Goal: Task Accomplishment & Management: Complete application form

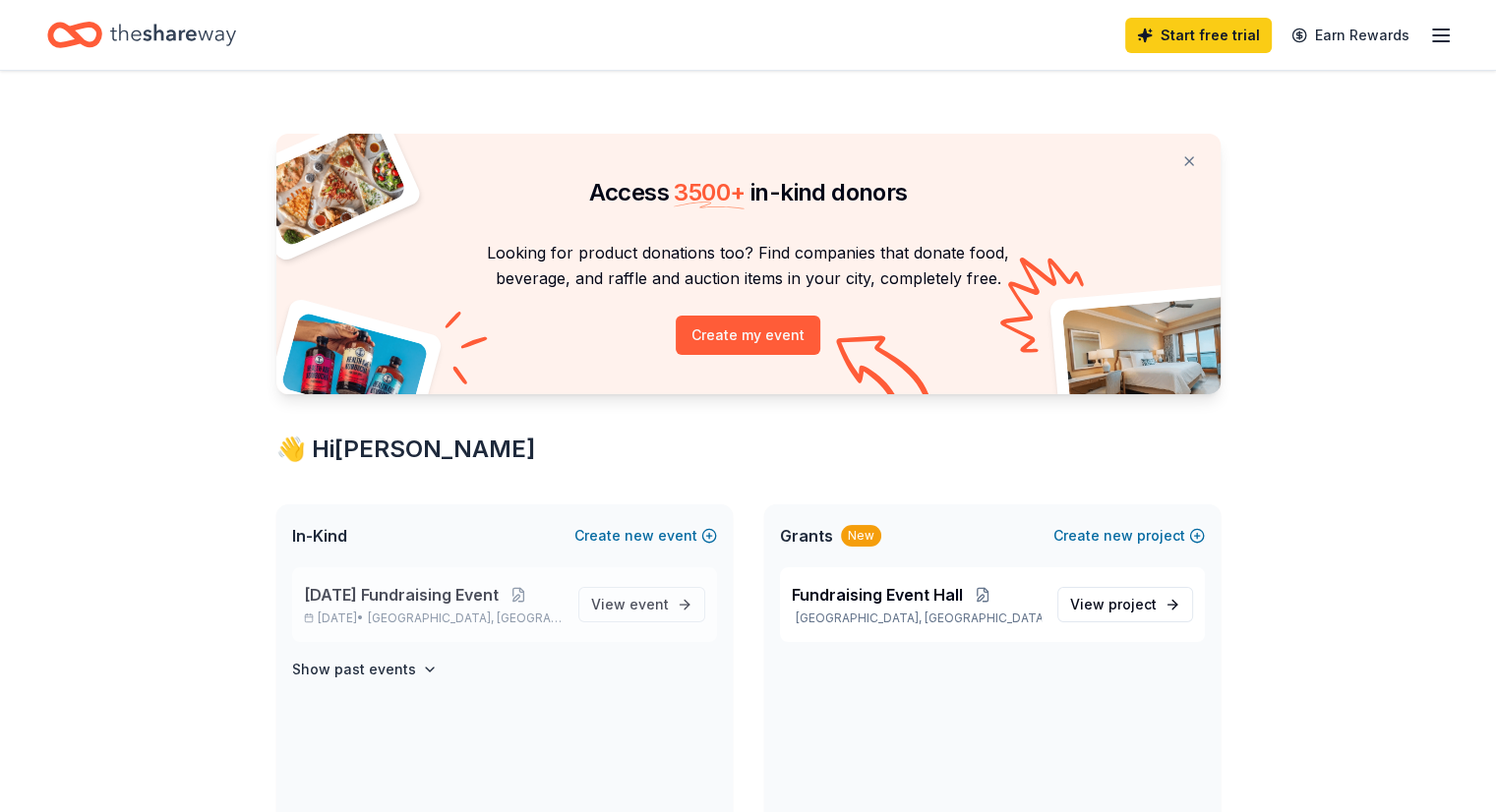
click at [370, 596] on span "[DATE] Fundraising Event" at bounding box center [401, 595] width 194 height 24
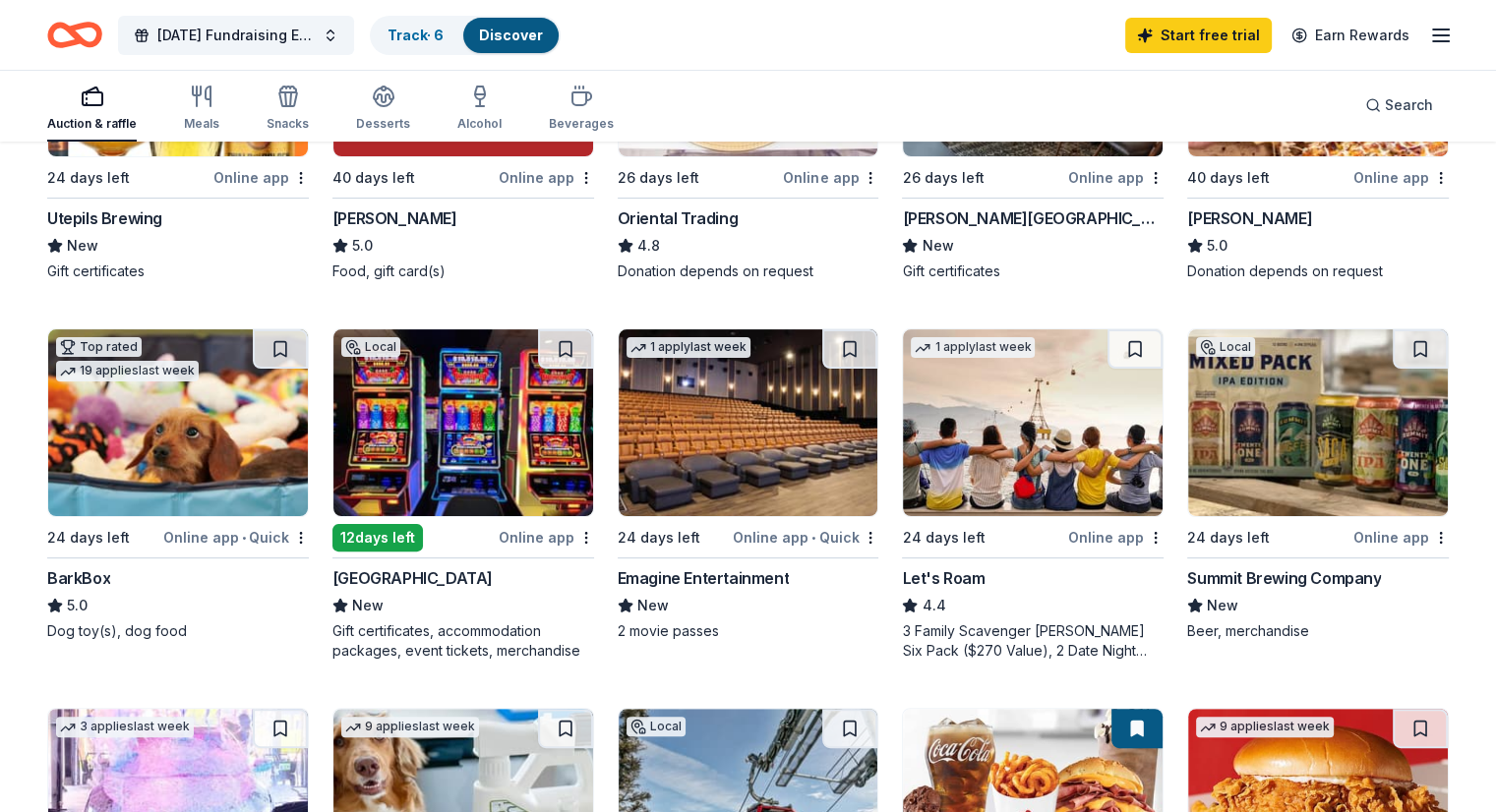
scroll to position [491, 0]
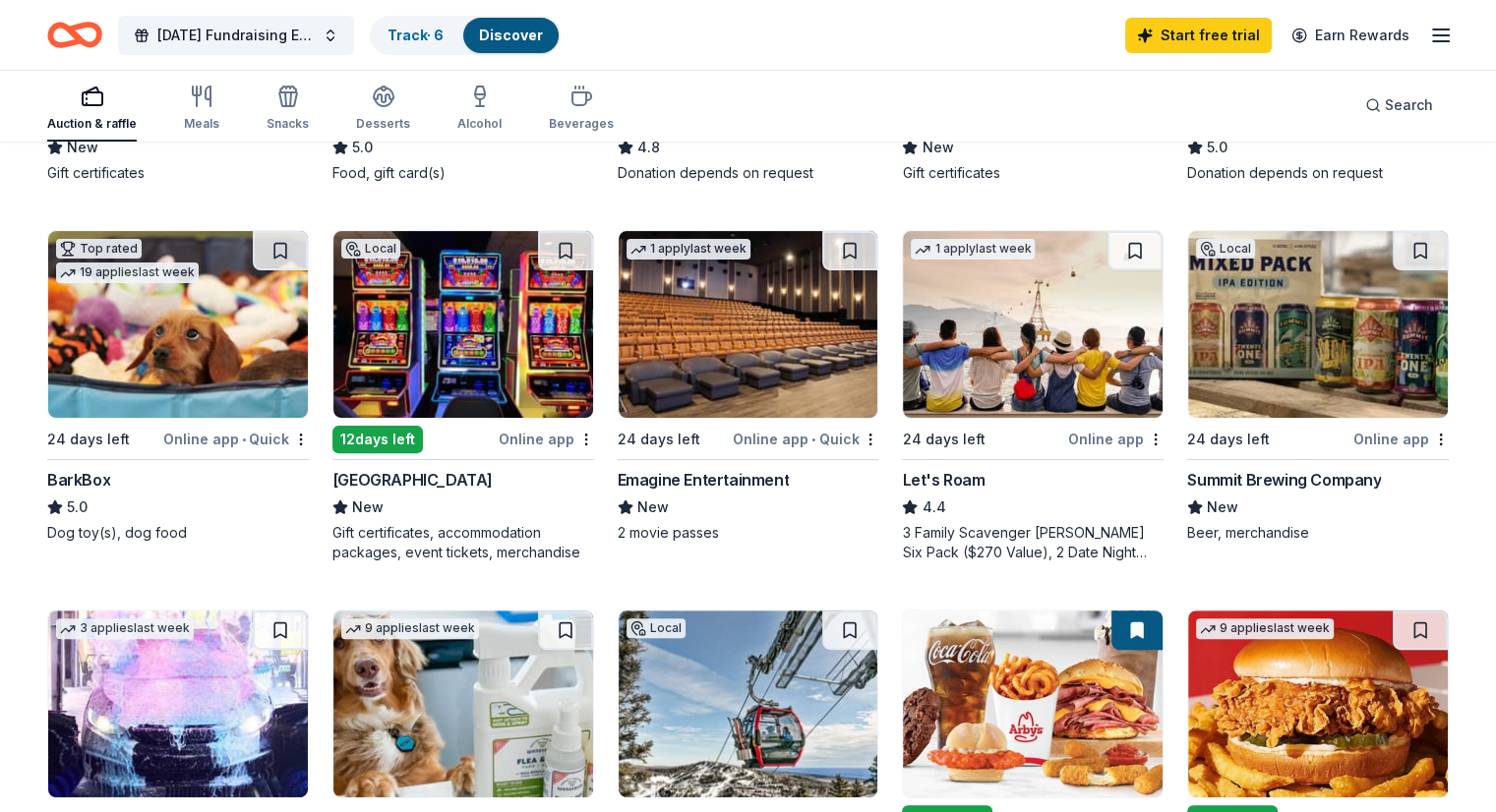
click at [111, 484] on div "BarkBox" at bounding box center [78, 480] width 63 height 24
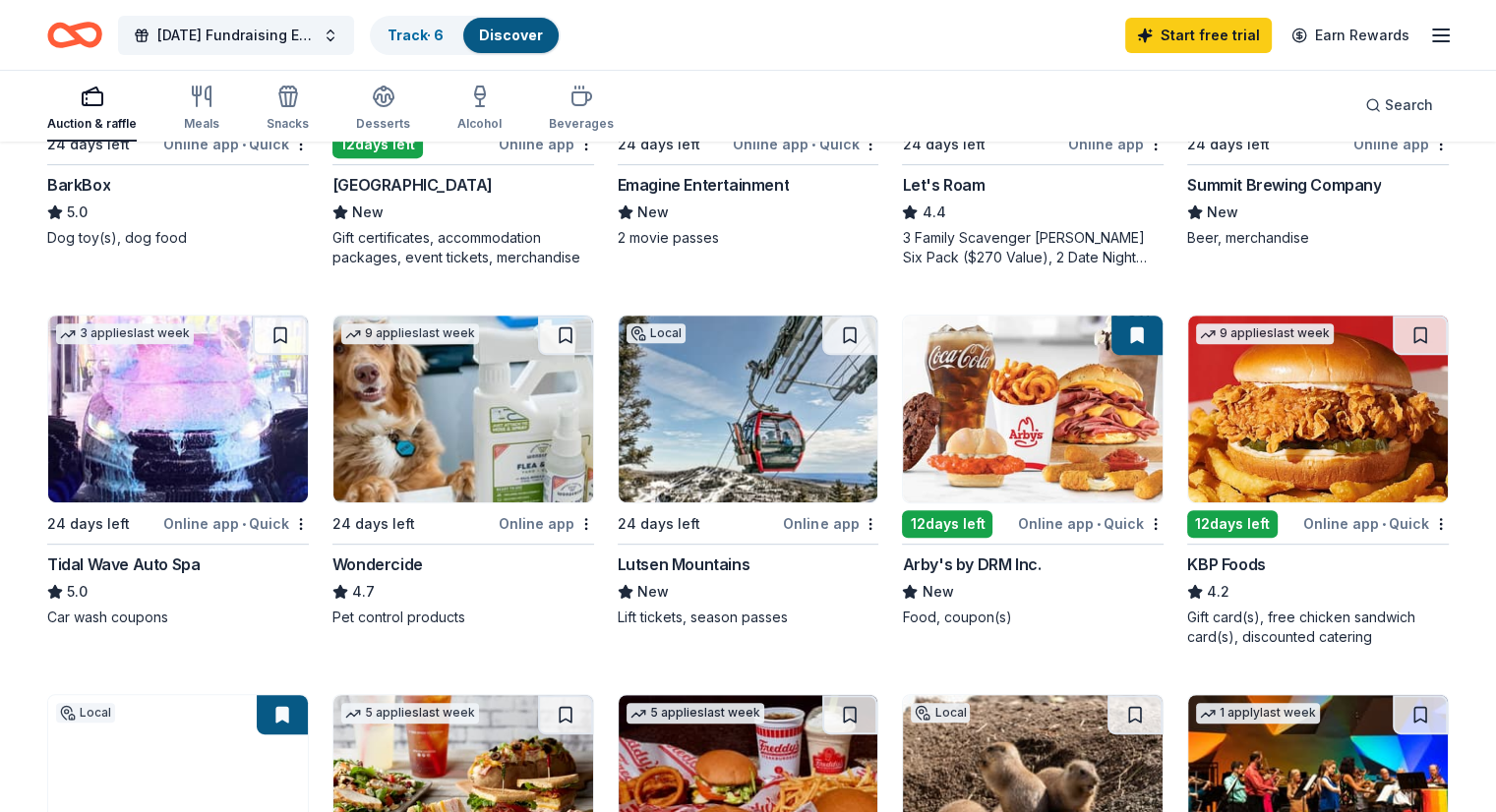
scroll to position [885, 0]
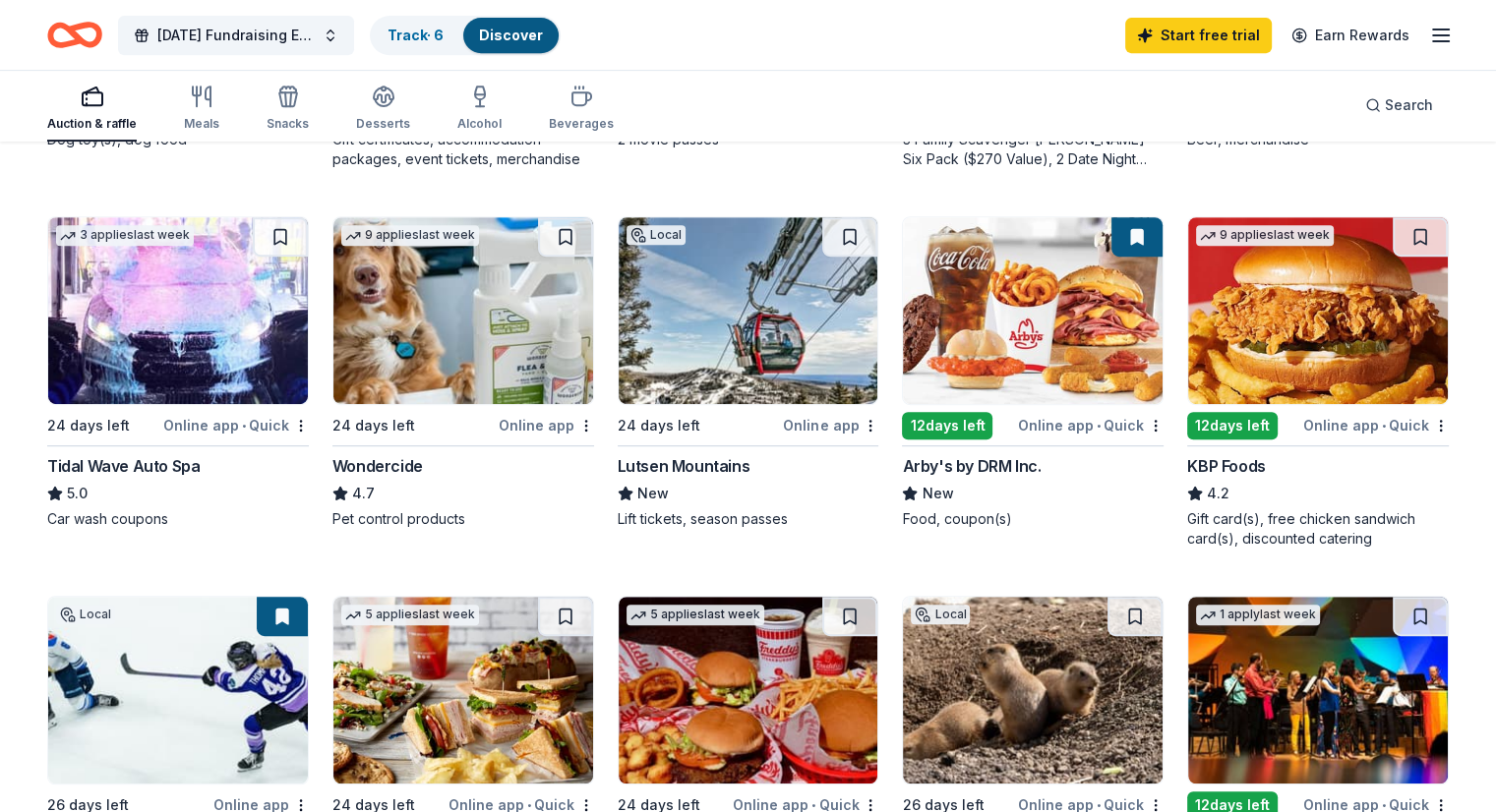
click at [153, 461] on div "Tidal Wave Auto Spa" at bounding box center [123, 466] width 152 height 24
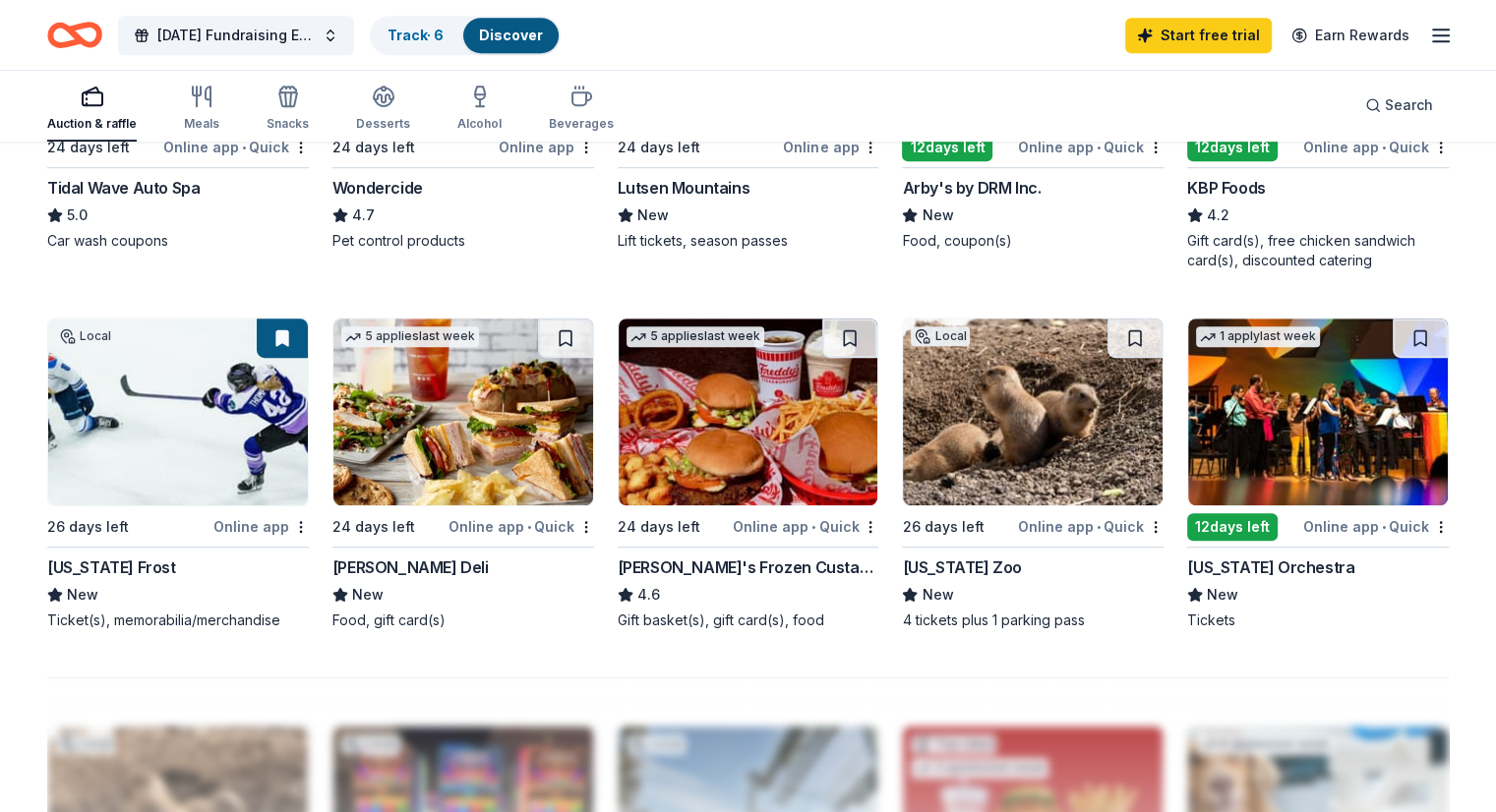
scroll to position [1028, 0]
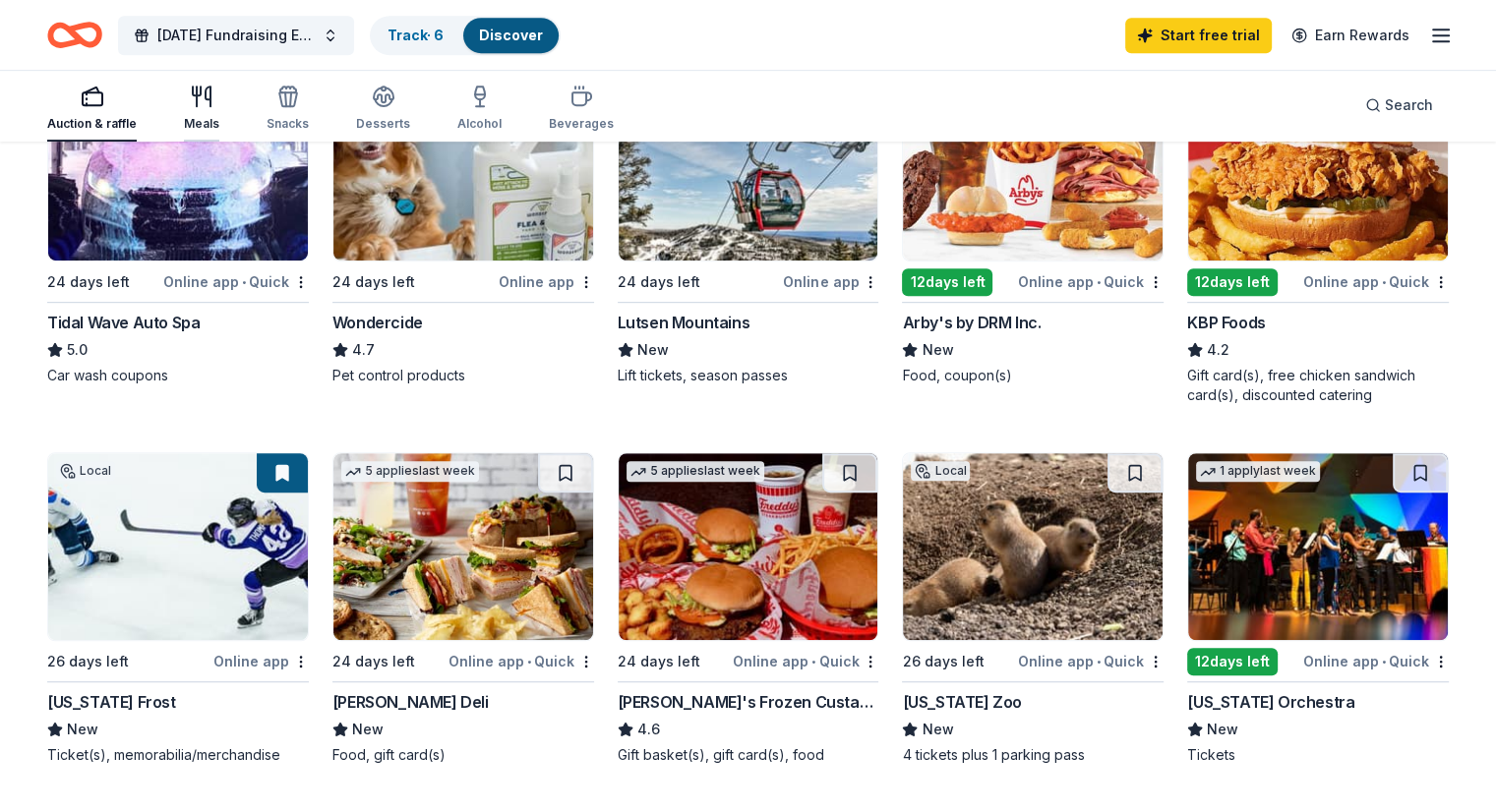
click at [213, 99] on icon "button" at bounding box center [201, 97] width 24 height 24
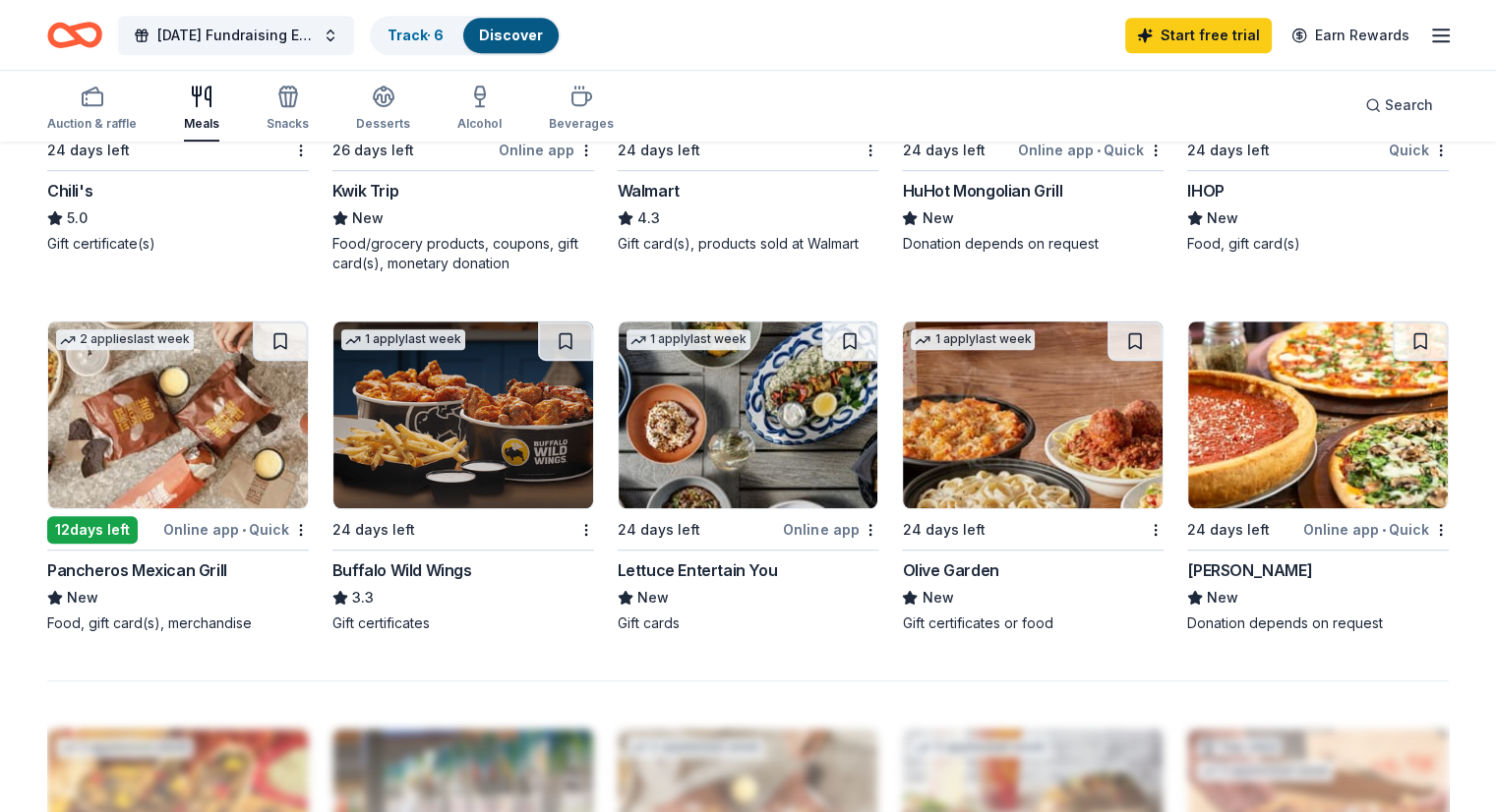
scroll to position [1278, 0]
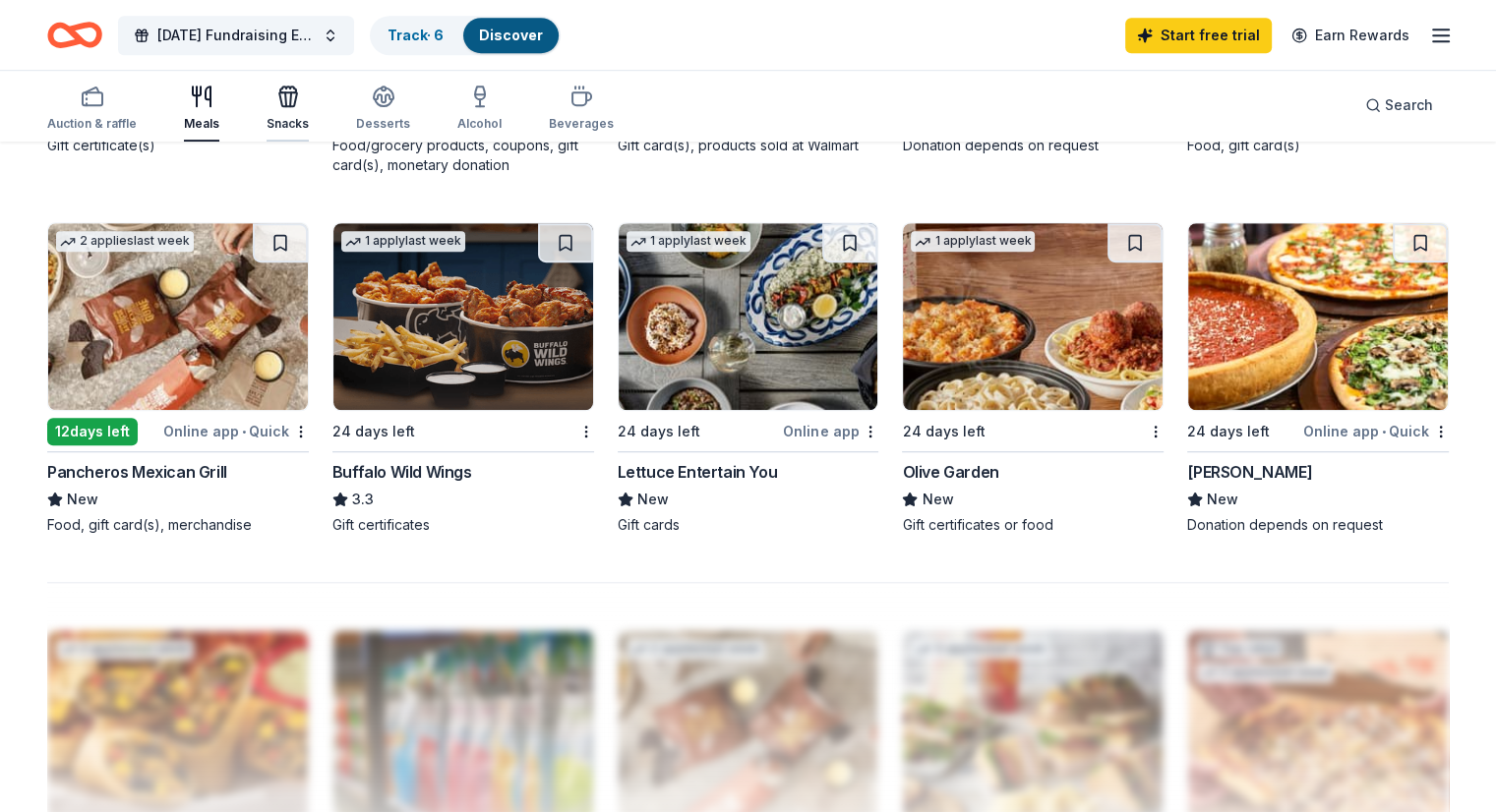
click at [309, 121] on div "Snacks" at bounding box center [287, 124] width 42 height 16
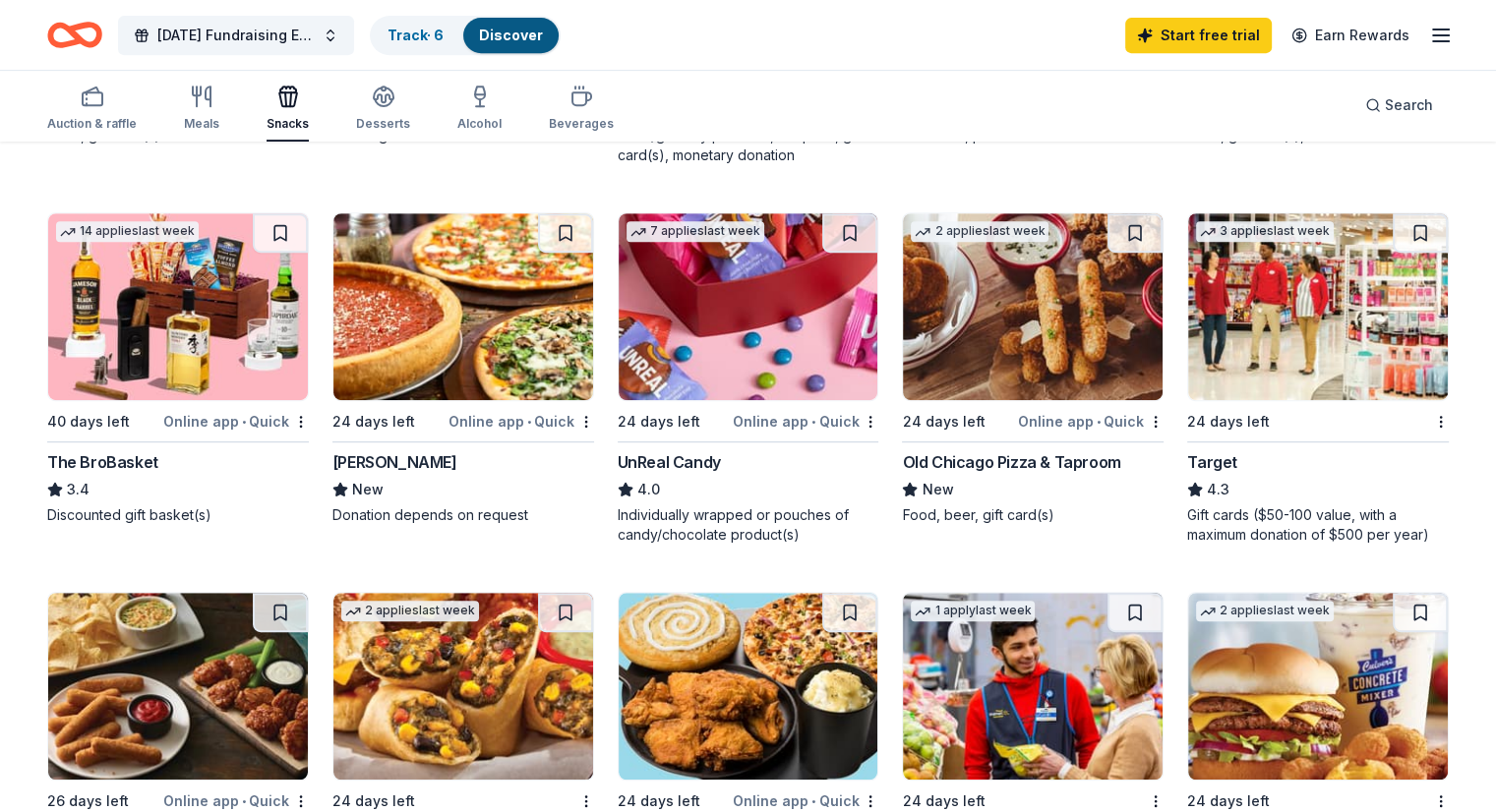
scroll to position [885, 0]
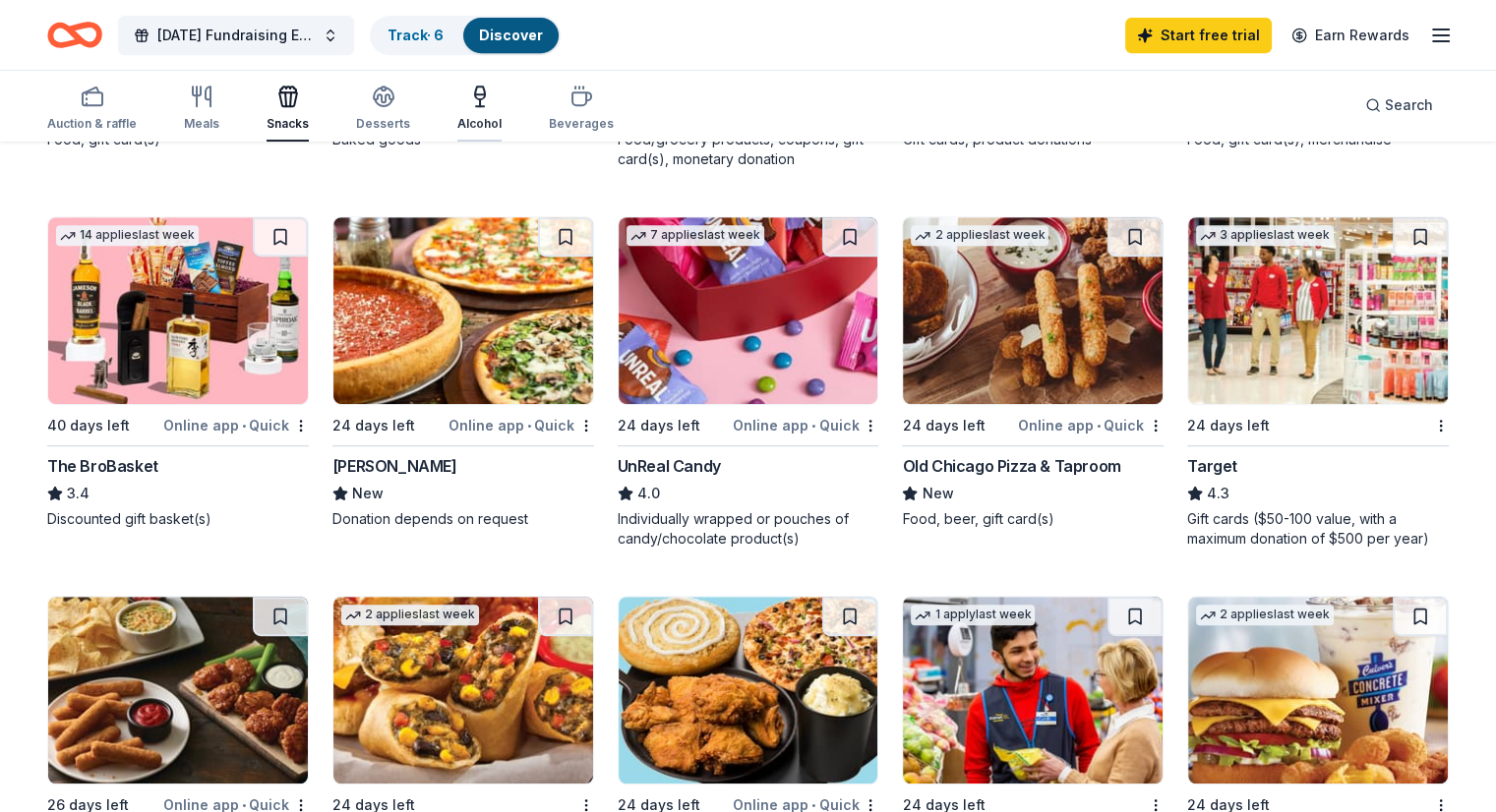
click at [501, 126] on div "Alcohol" at bounding box center [479, 124] width 44 height 16
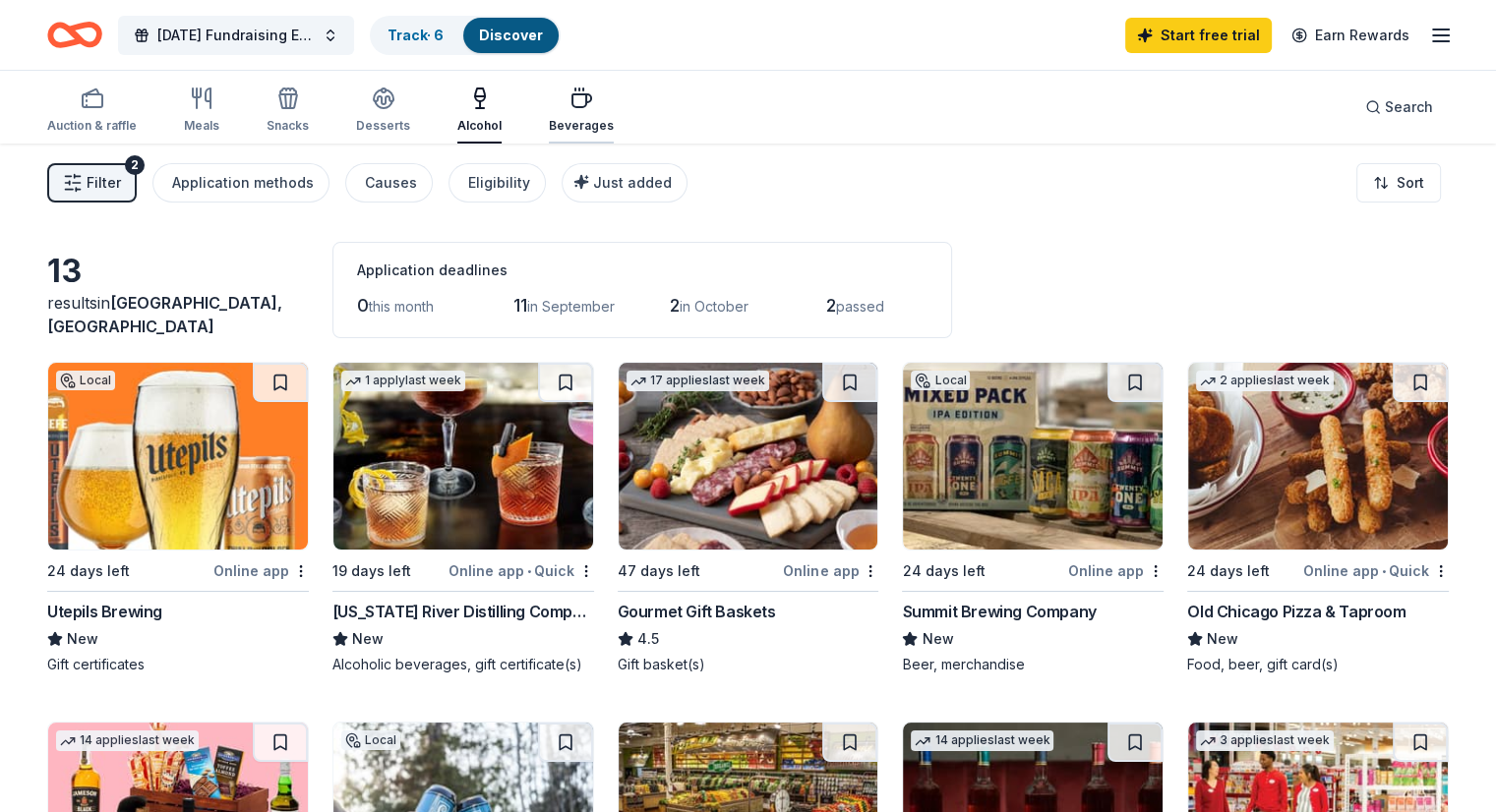
click at [589, 128] on div "Beverages" at bounding box center [581, 126] width 65 height 16
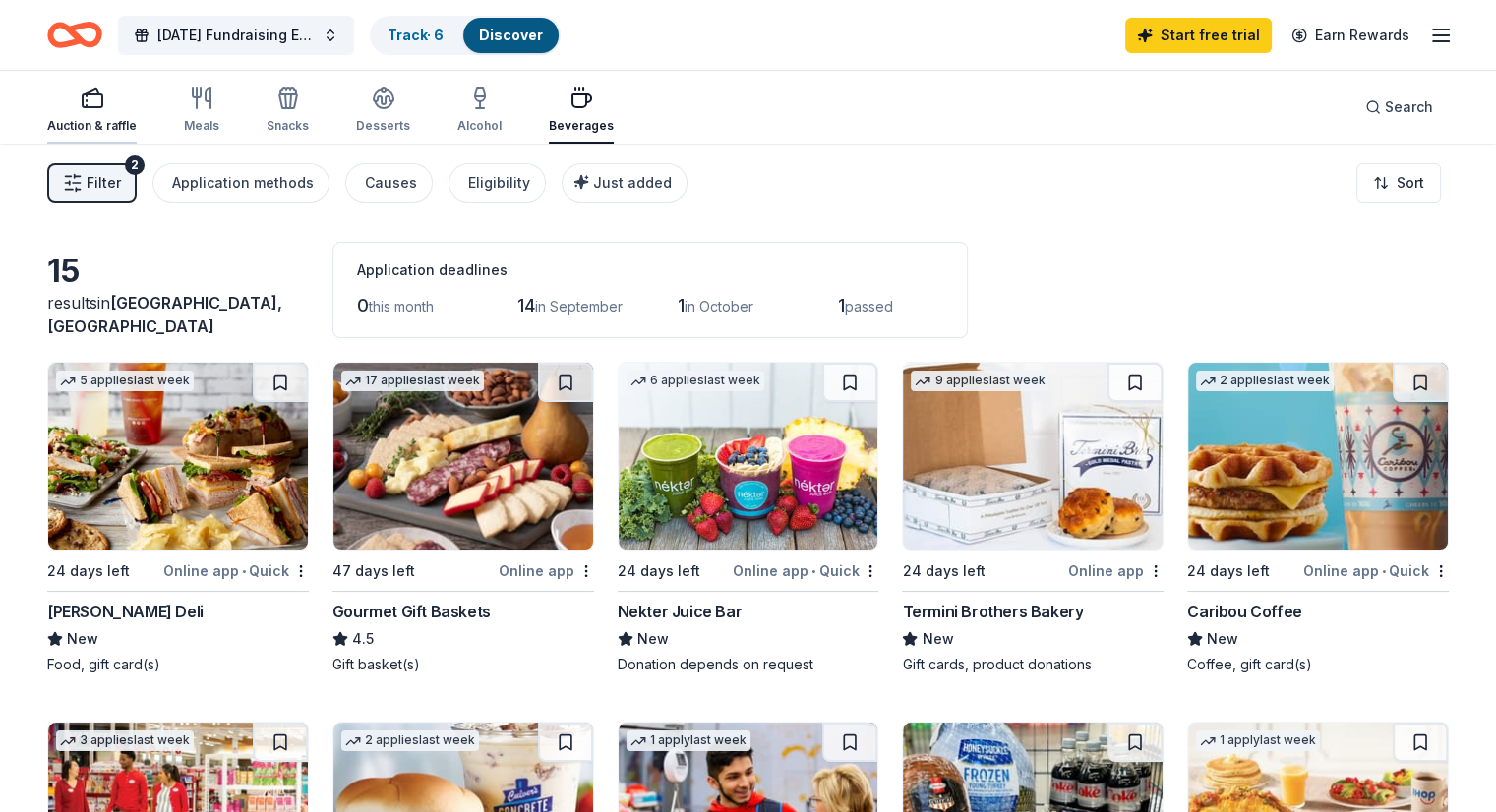
click at [130, 112] on div "Auction & raffle" at bounding box center [92, 110] width 90 height 47
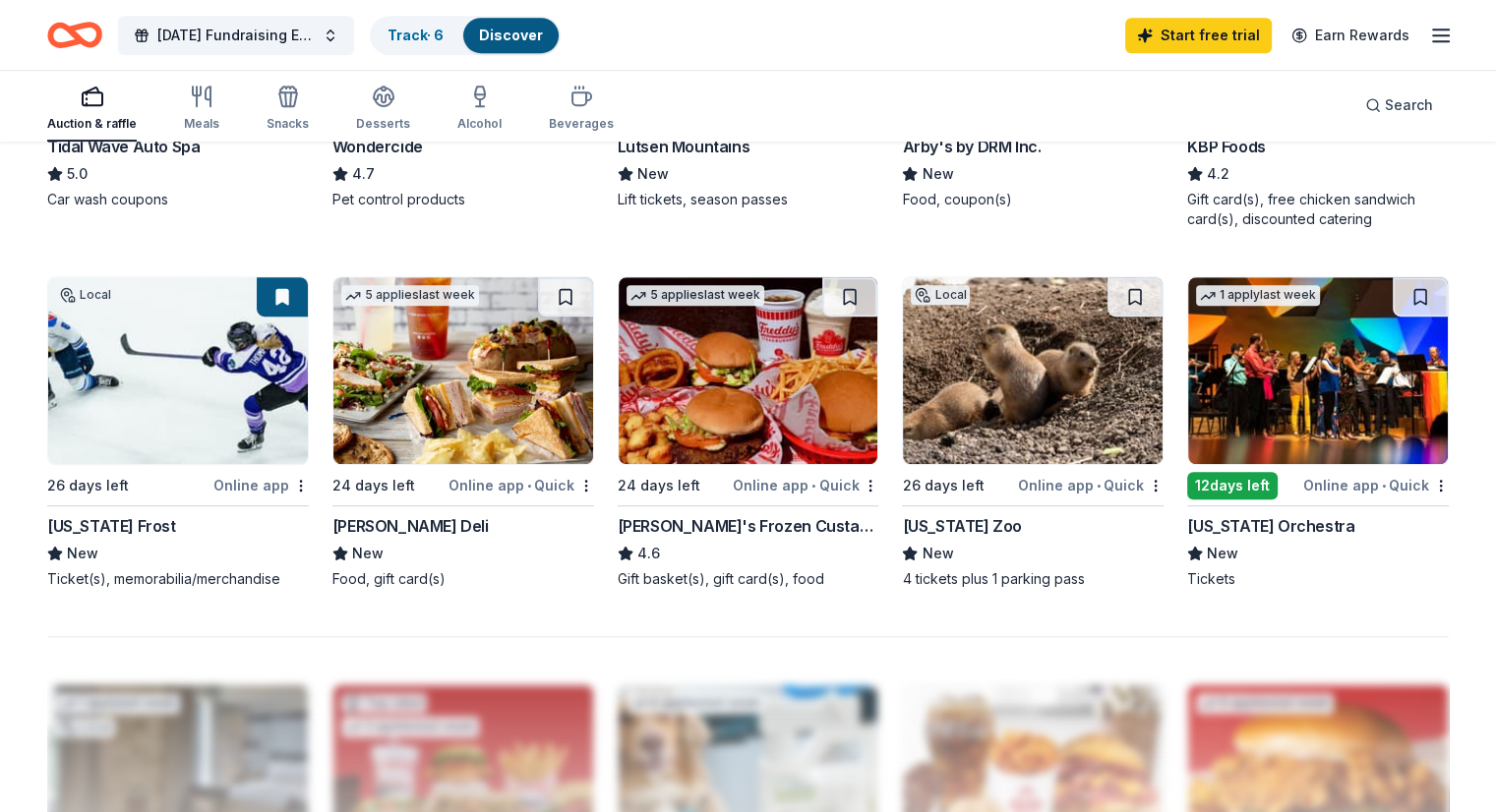
scroll to position [1278, 0]
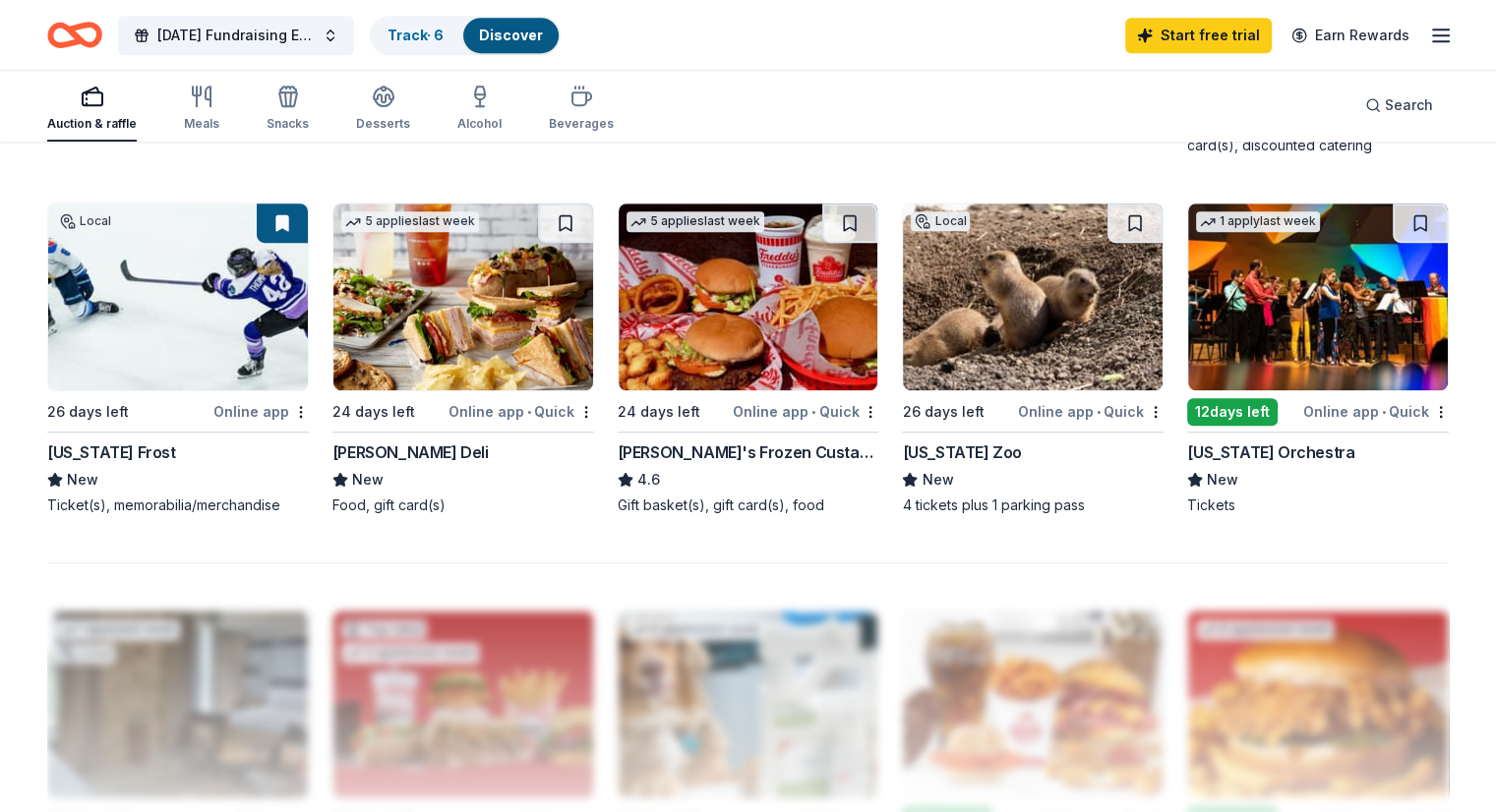
click at [1301, 449] on div "Minnesota Orchestra" at bounding box center [1271, 452] width 167 height 24
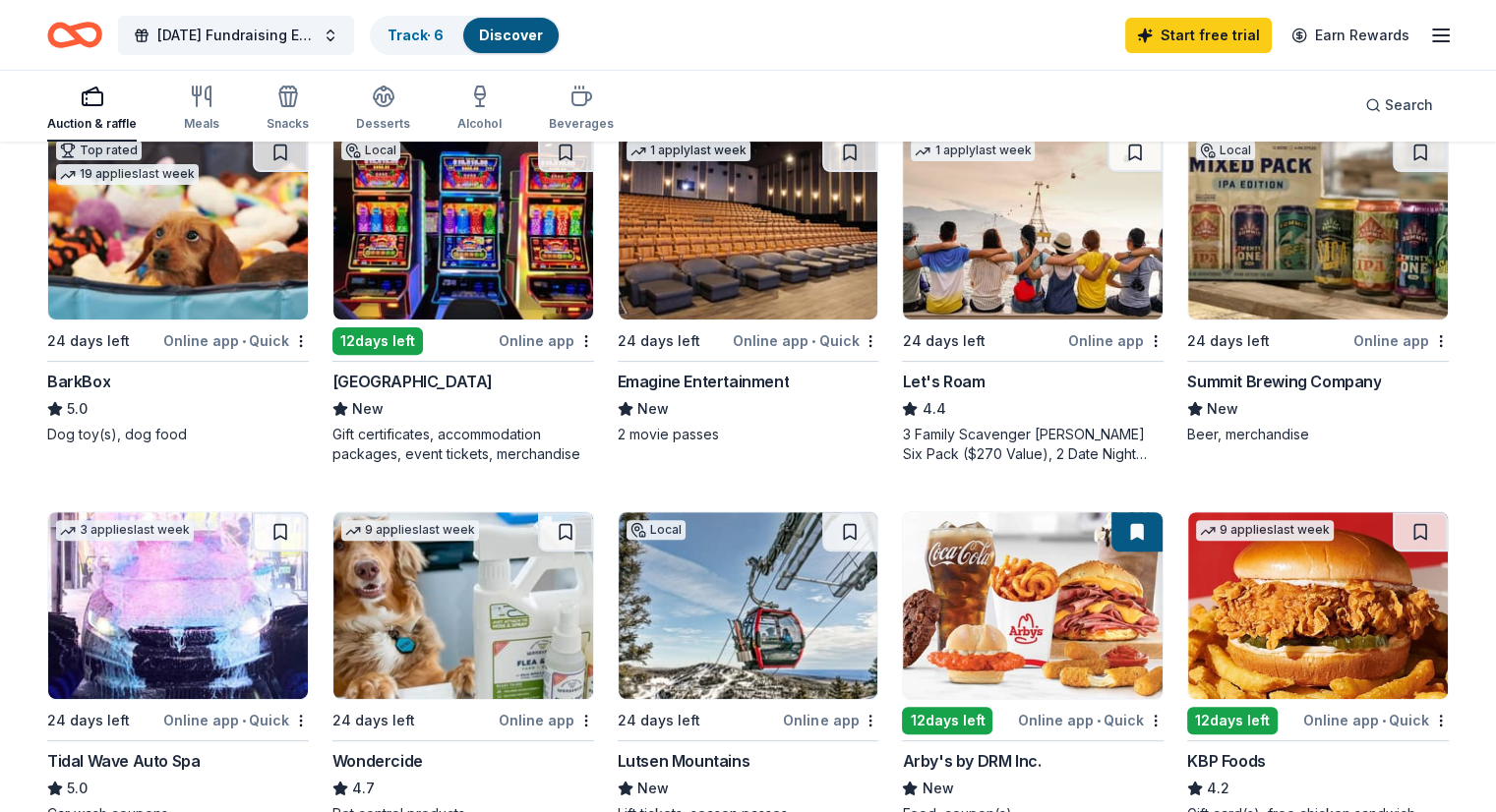
scroll to position [491, 0]
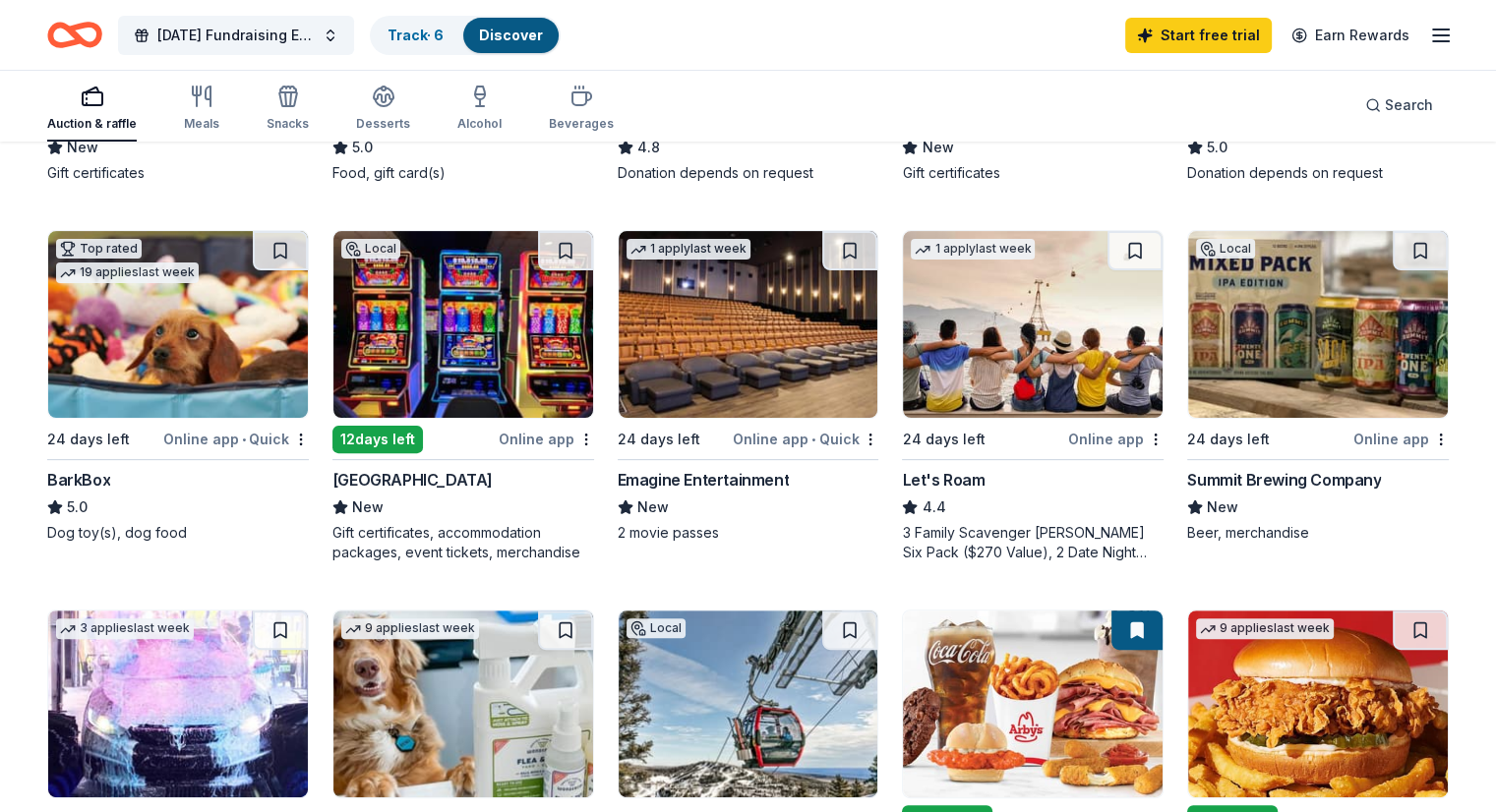
click at [492, 477] on div "Prairie's Edge Casino Resort" at bounding box center [413, 480] width 160 height 24
click at [783, 484] on div "Emagine Entertainment" at bounding box center [704, 480] width 172 height 24
click at [922, 477] on div "Let's Roam" at bounding box center [943, 480] width 83 height 24
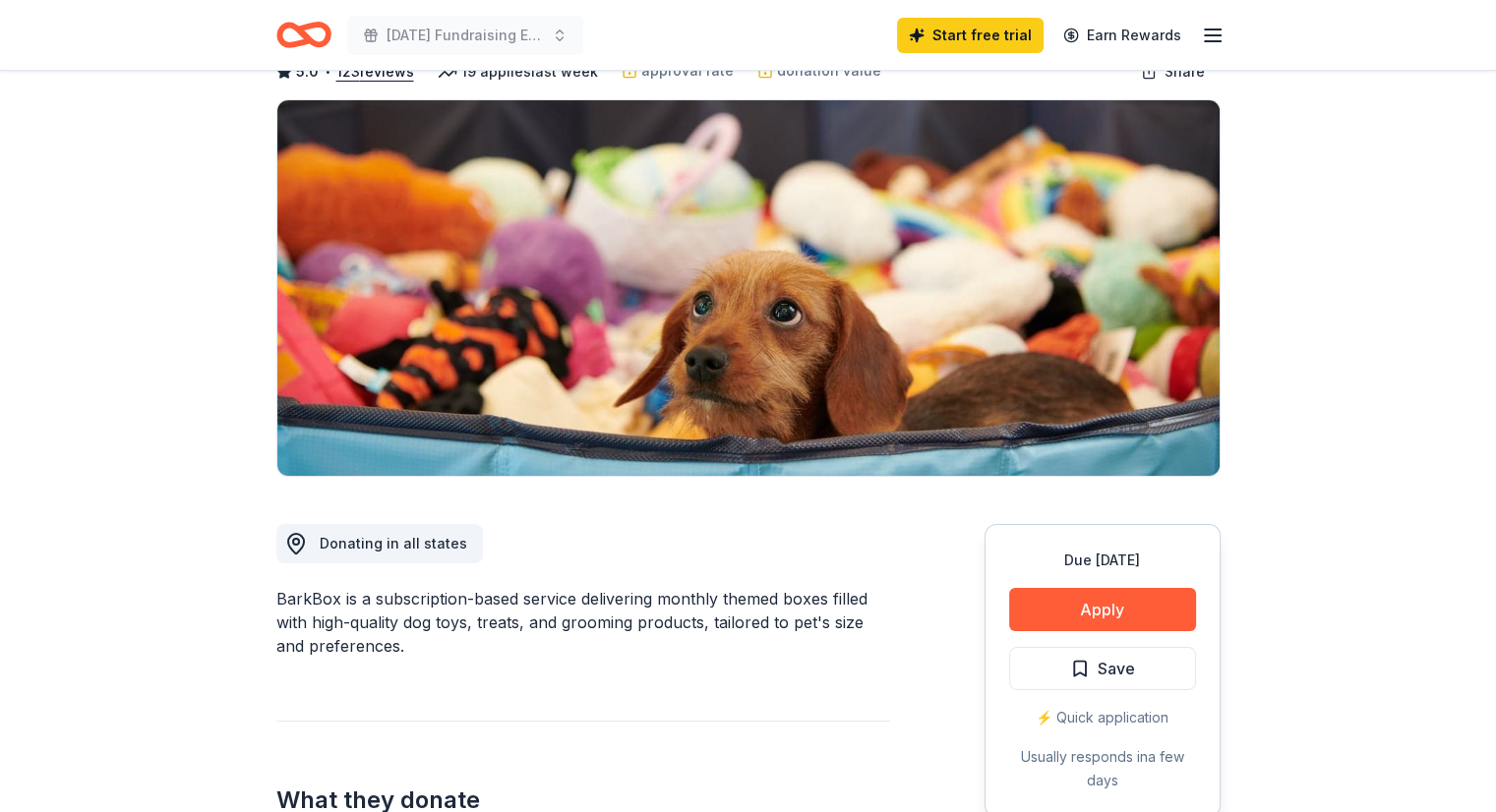
scroll to position [196, 0]
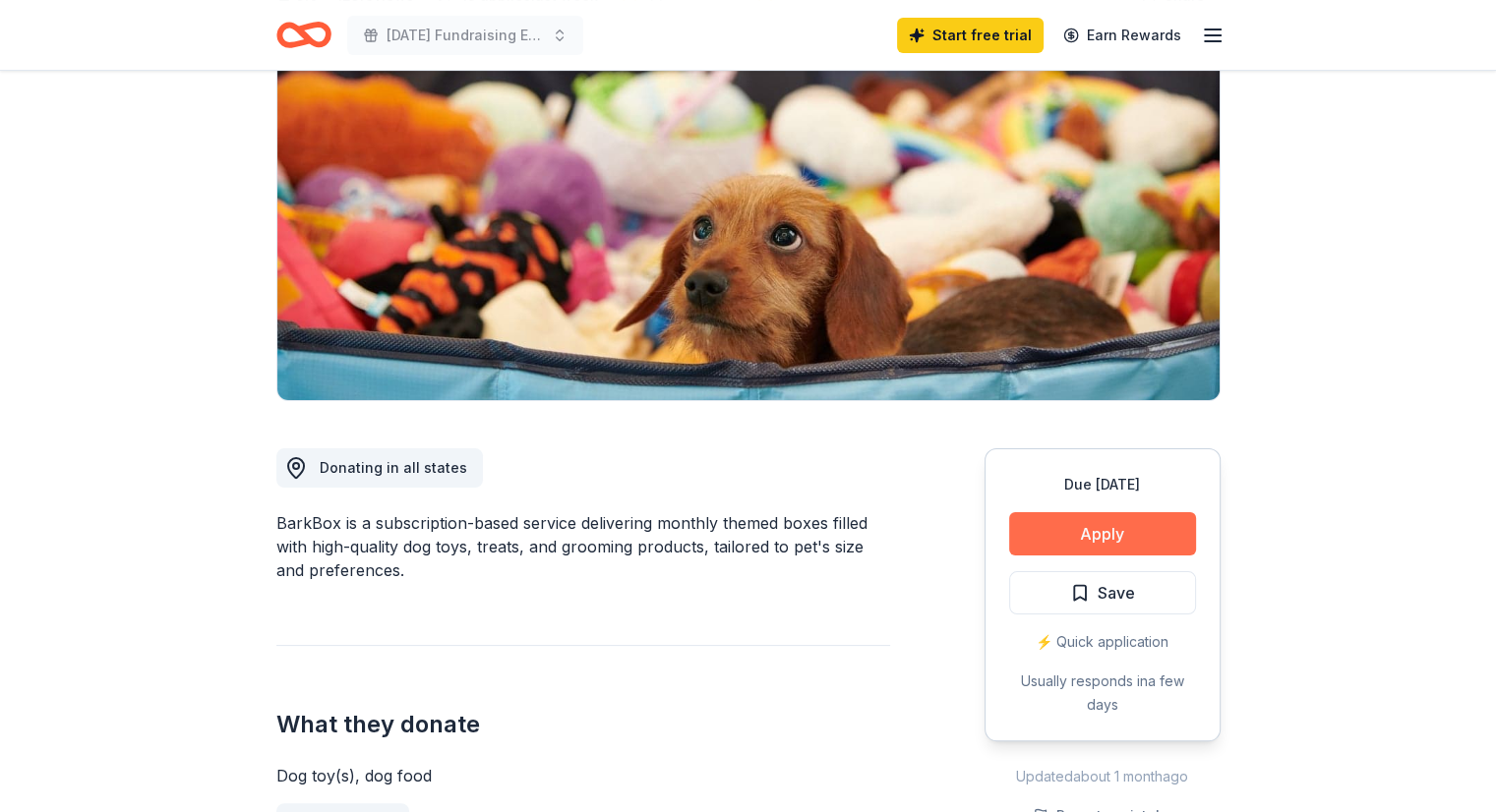
click at [1106, 540] on button "Apply" at bounding box center [1101, 533] width 186 height 43
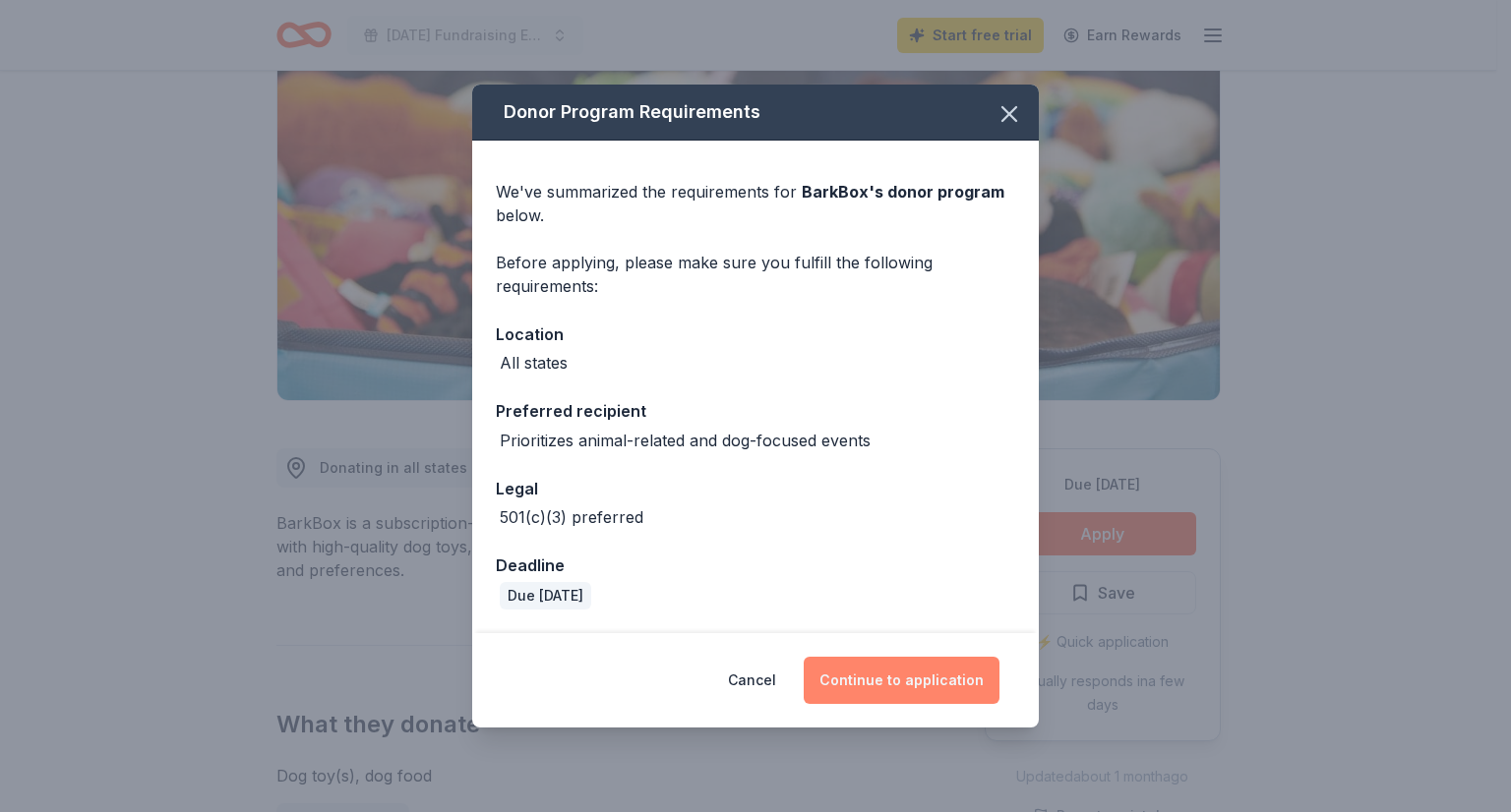
click at [942, 680] on button "Continue to application" at bounding box center [901, 679] width 195 height 47
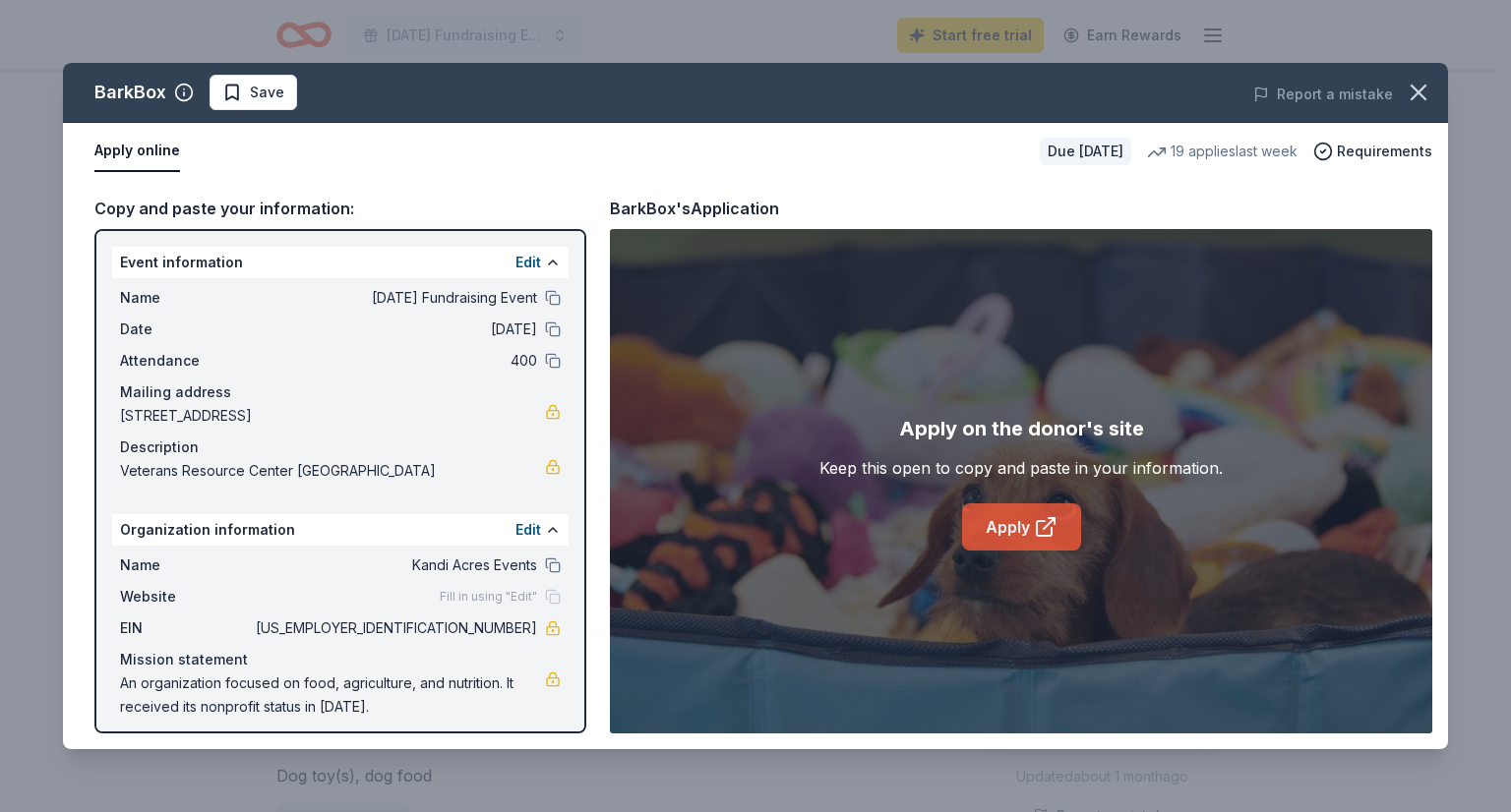
click at [1024, 539] on link "Apply" at bounding box center [1021, 526] width 119 height 47
click at [1400, 96] on button "button" at bounding box center [1417, 92] width 43 height 43
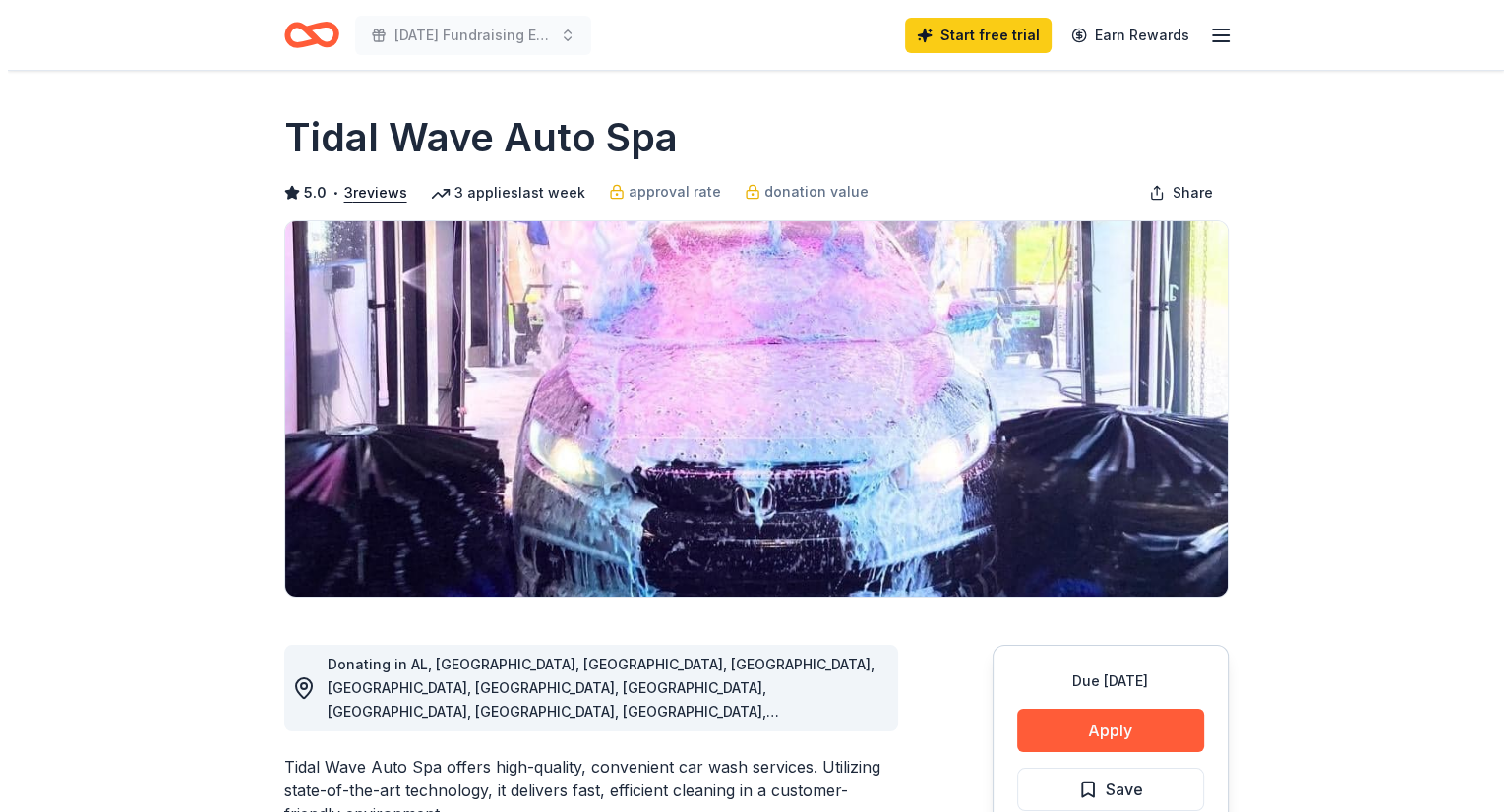
scroll to position [99, 0]
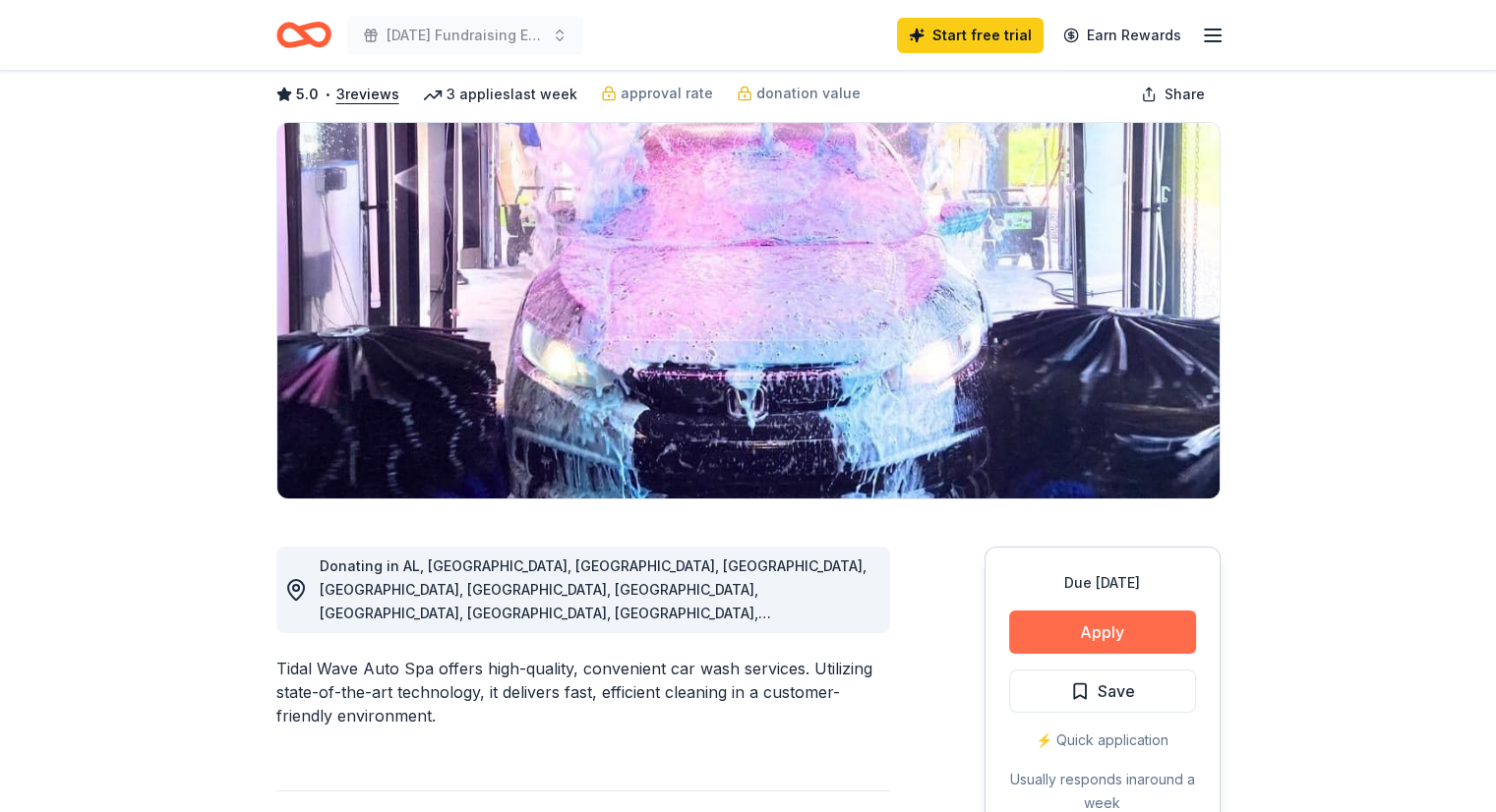
click at [1081, 633] on button "Apply" at bounding box center [1101, 632] width 186 height 43
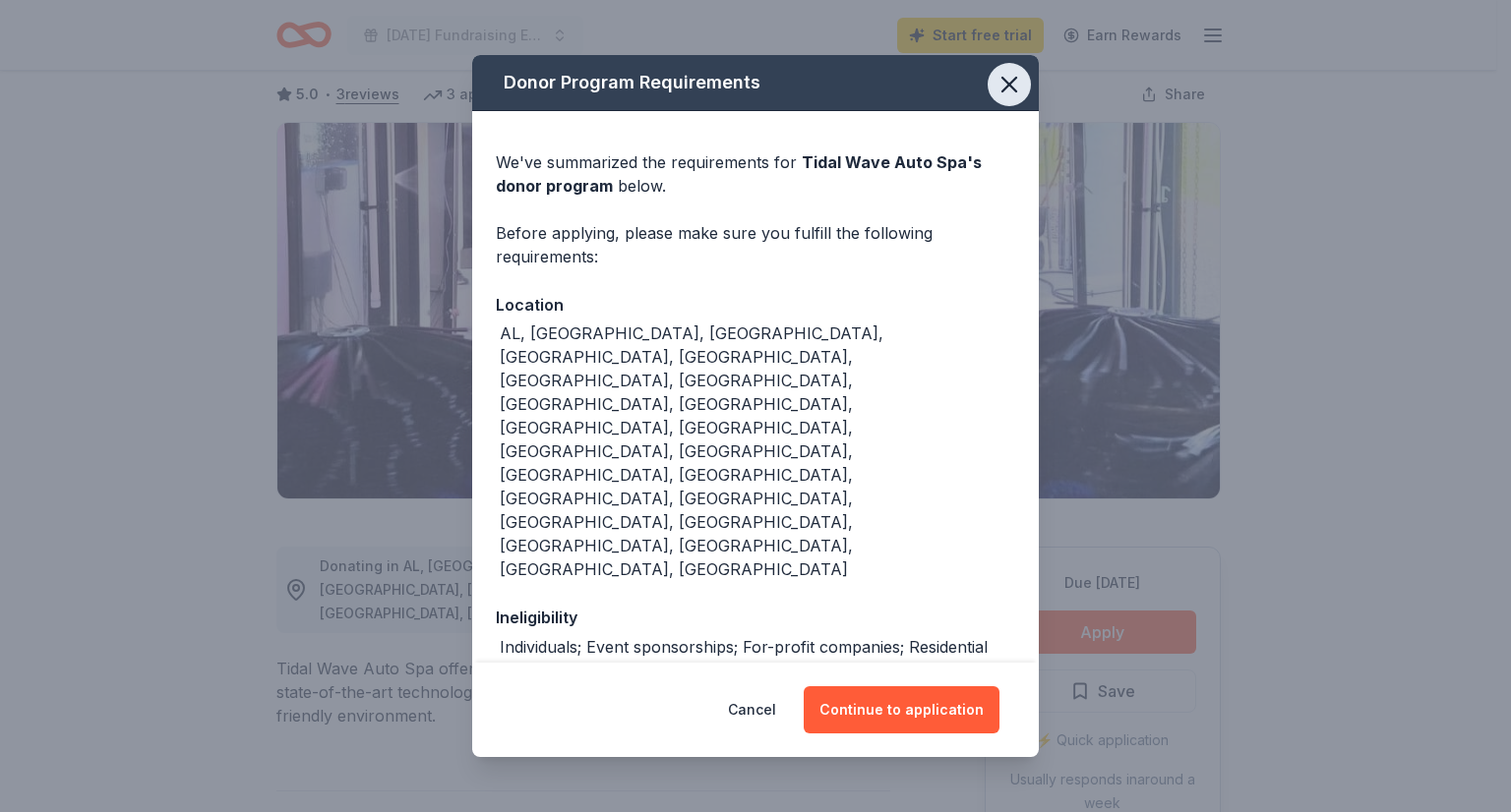
click at [999, 92] on icon "button" at bounding box center [1010, 85] width 28 height 28
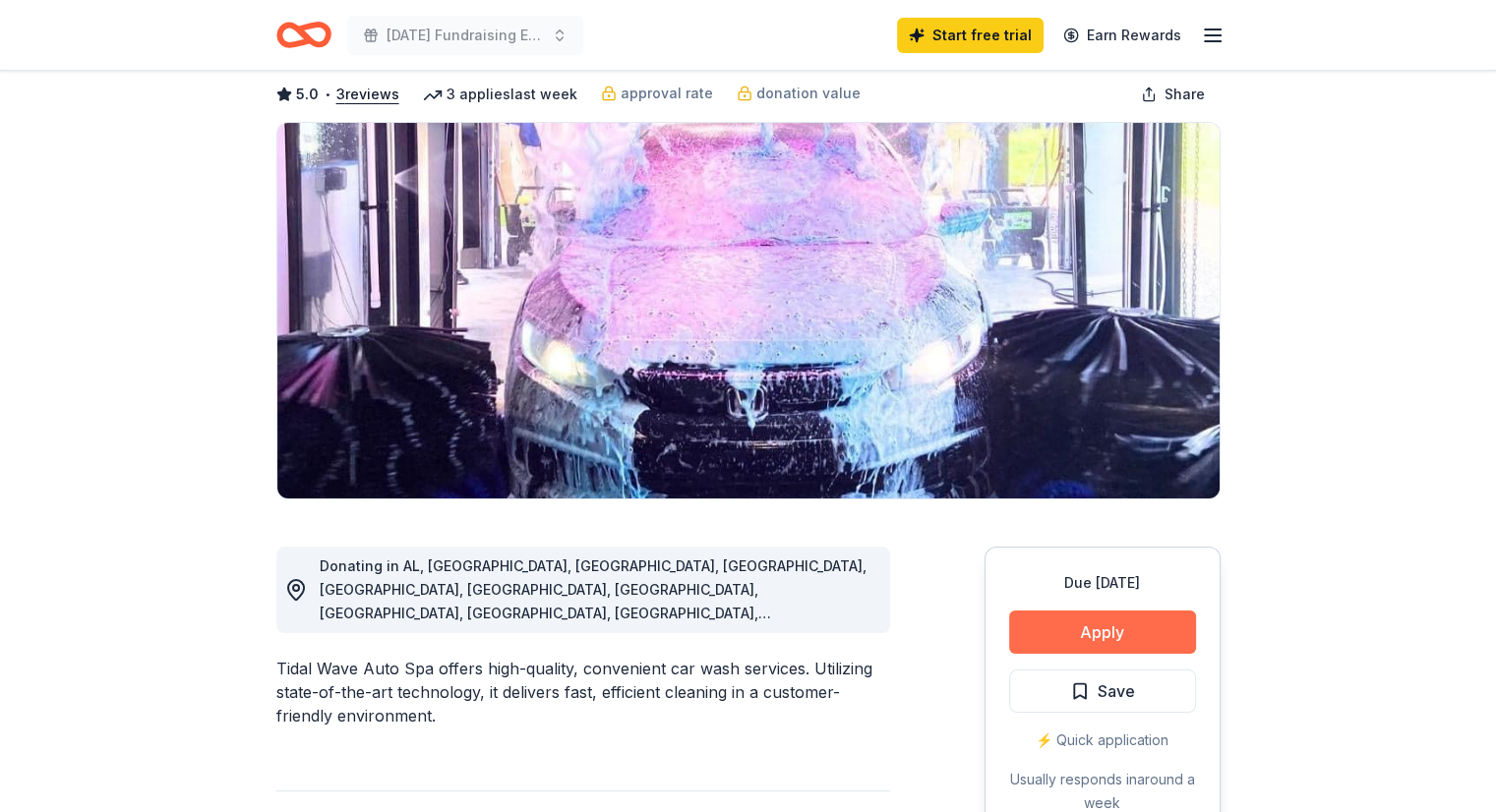
click at [1109, 634] on button "Apply" at bounding box center [1101, 632] width 186 height 43
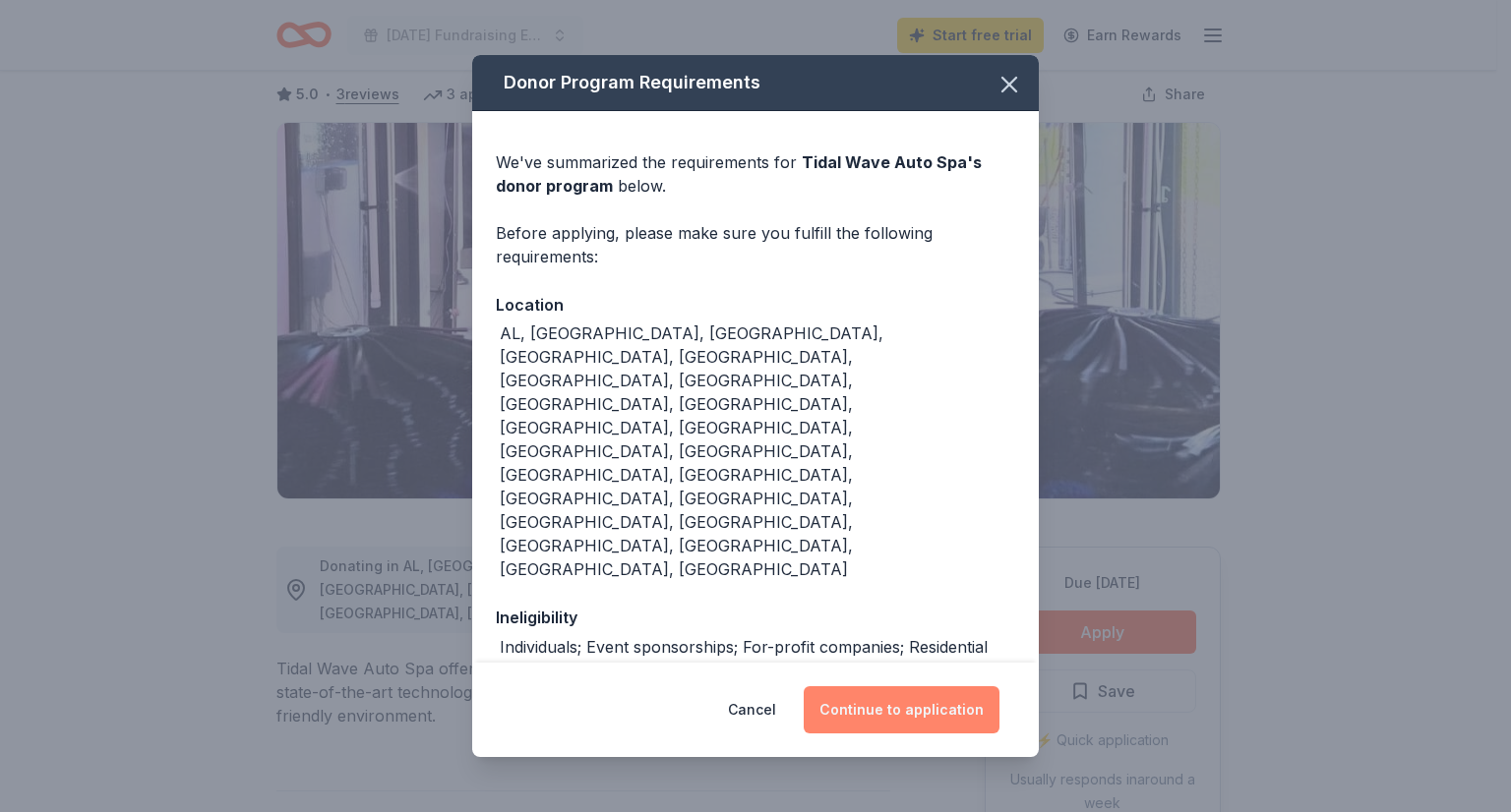
click at [901, 712] on button "Continue to application" at bounding box center [901, 709] width 195 height 47
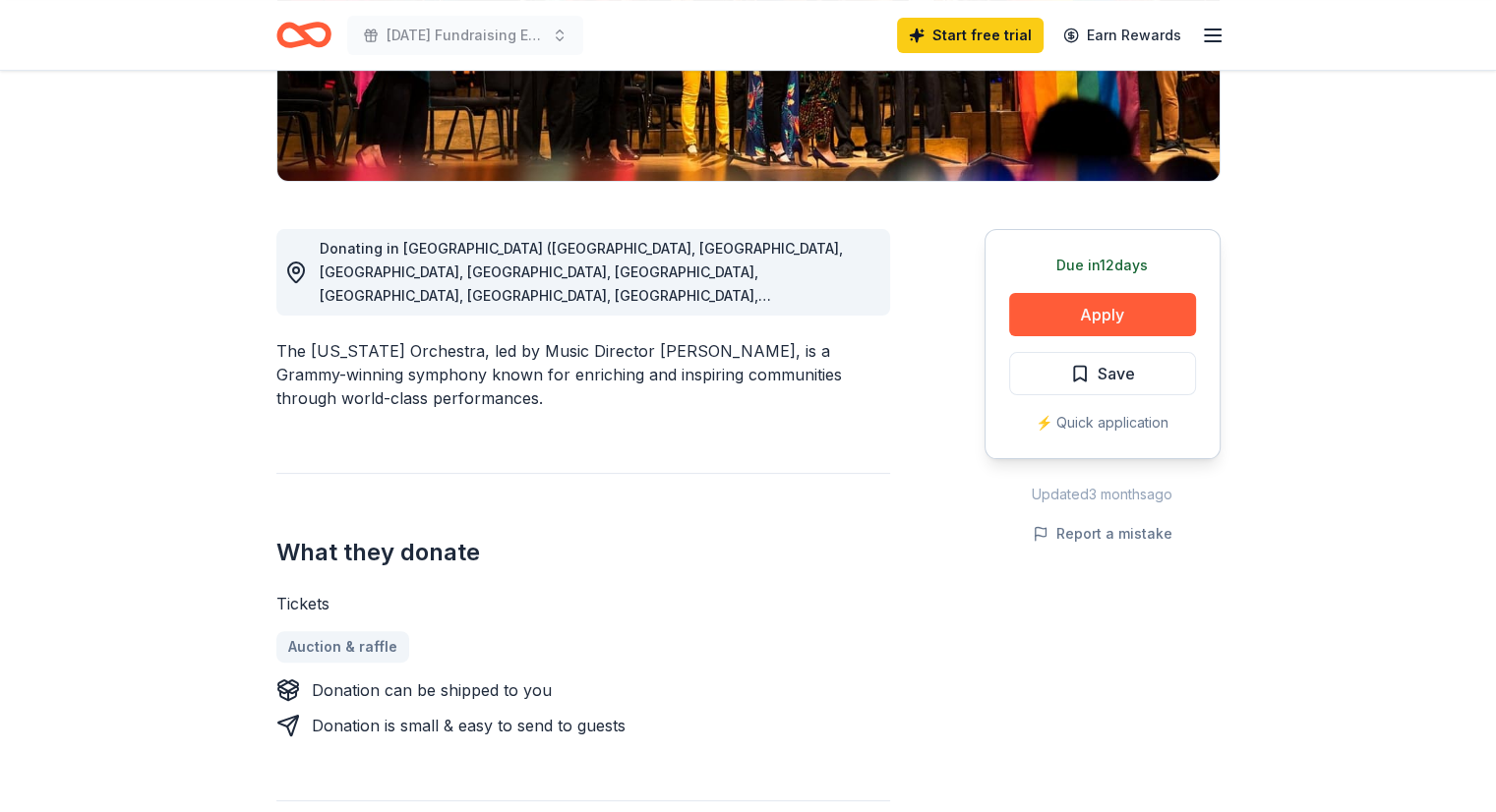
scroll to position [491, 0]
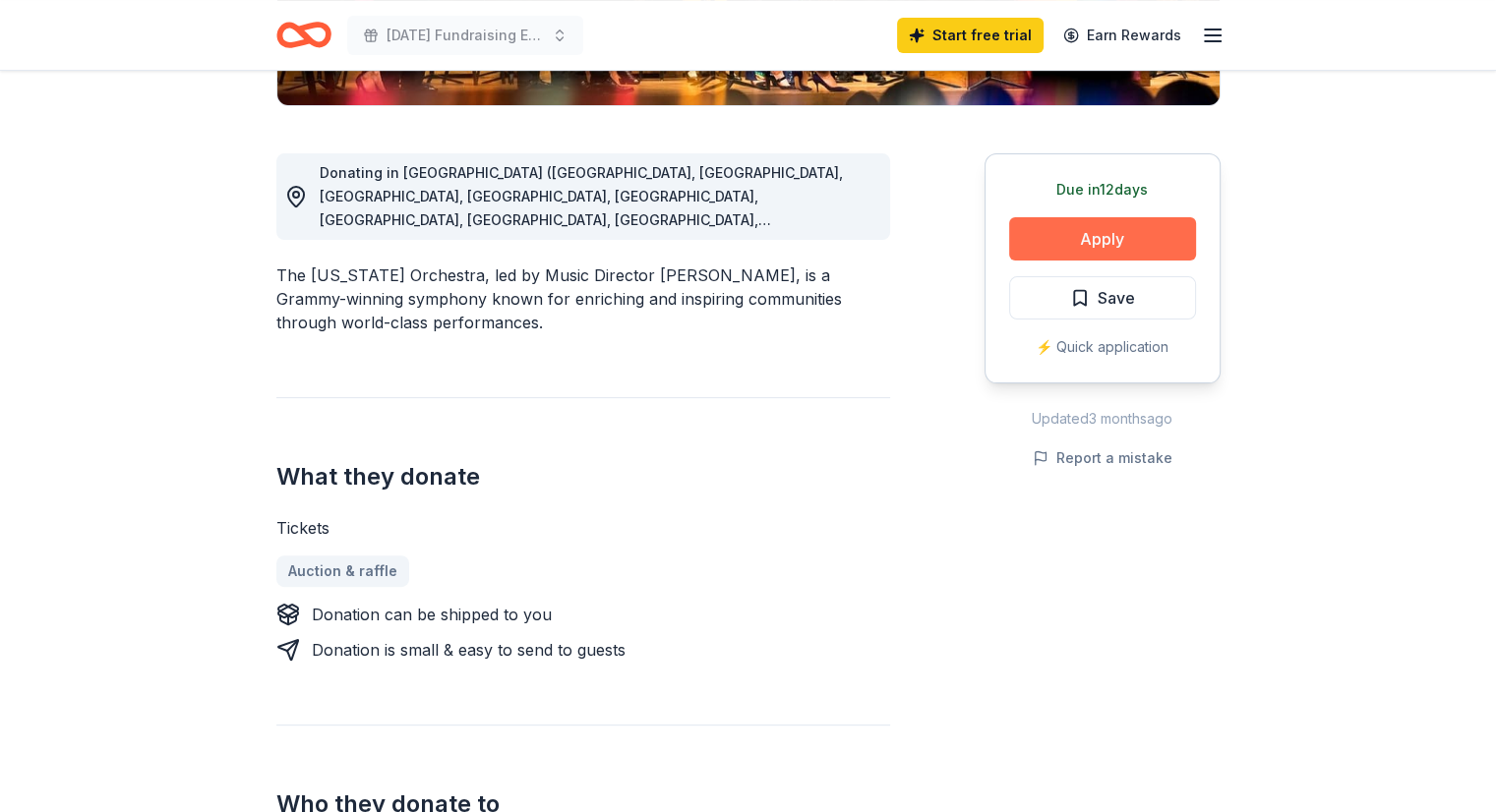
click at [1108, 254] on button "Apply" at bounding box center [1101, 238] width 186 height 43
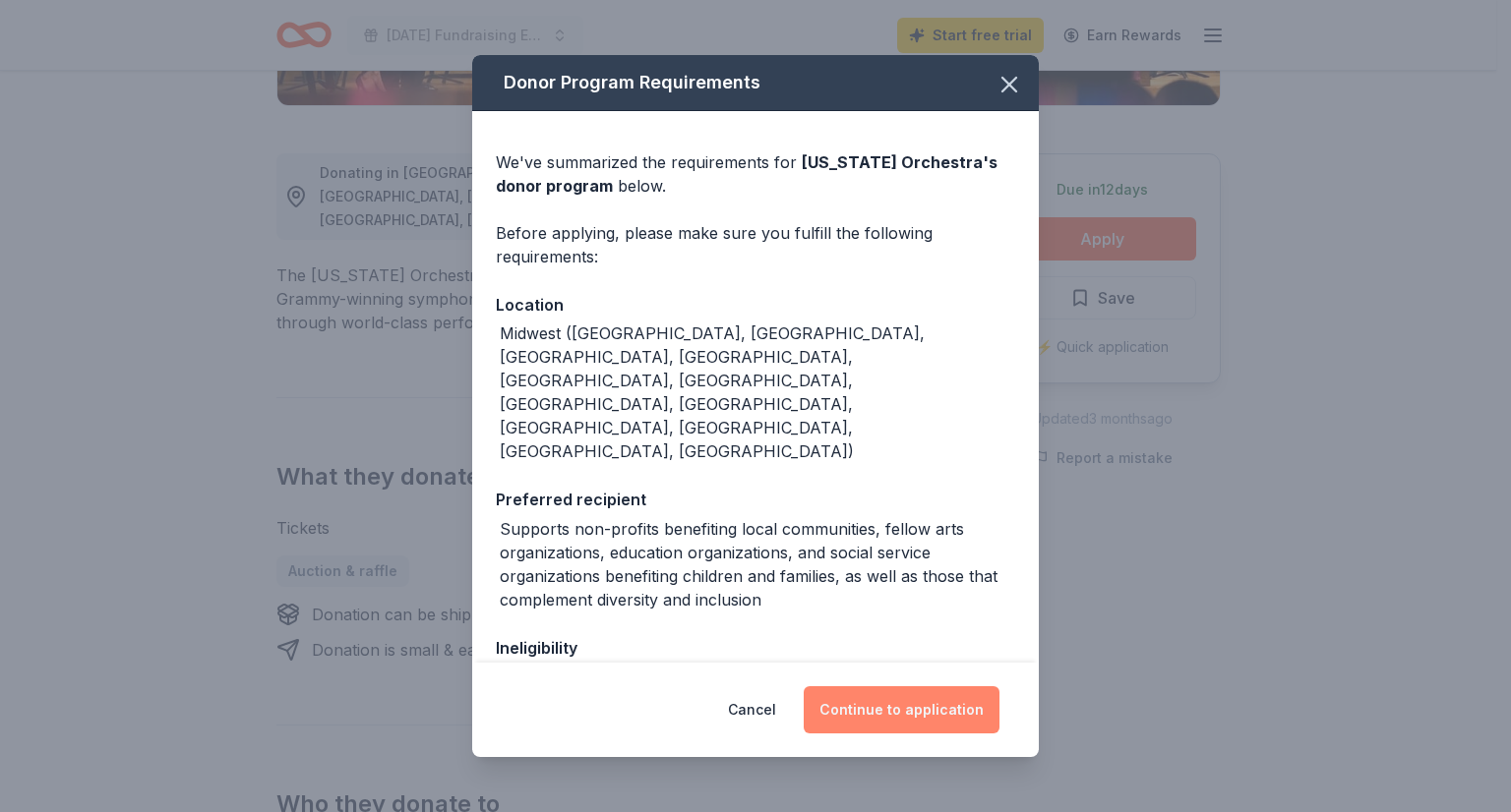
click at [935, 712] on button "Continue to application" at bounding box center [901, 709] width 195 height 47
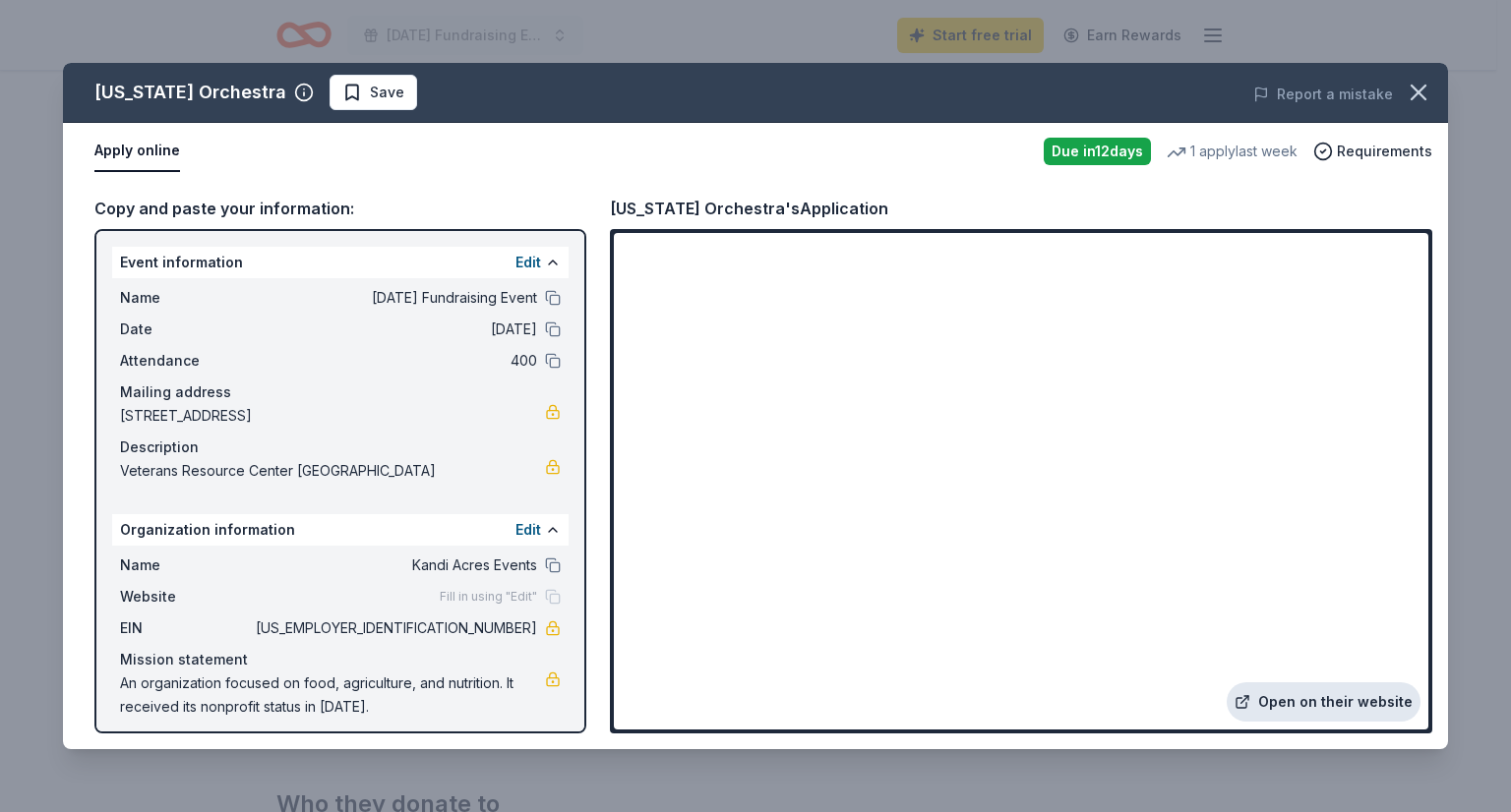
click at [1337, 704] on link "Open on their website" at bounding box center [1324, 701] width 193 height 39
click at [1400, 92] on button "button" at bounding box center [1417, 92] width 43 height 43
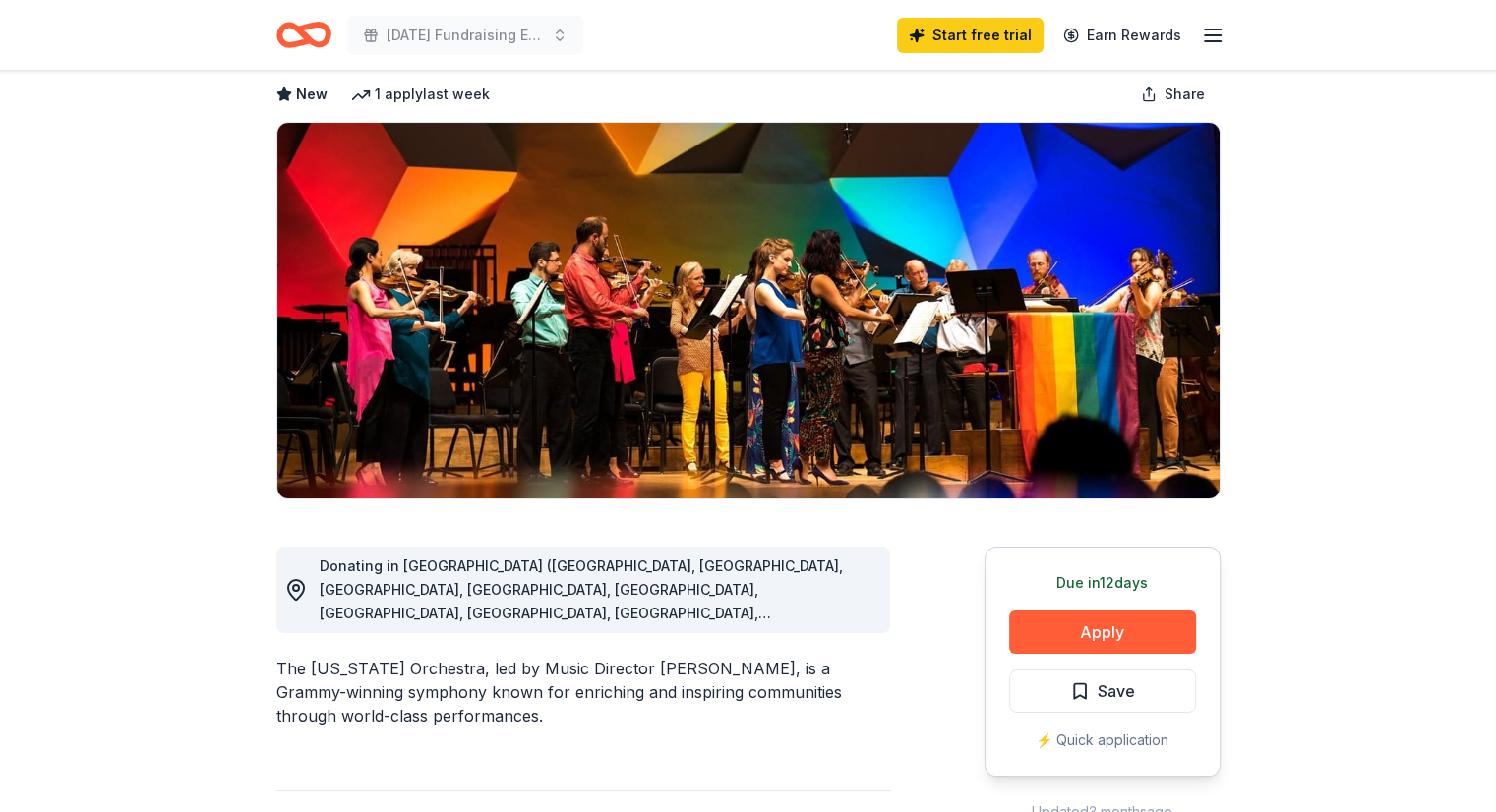
scroll to position [0, 0]
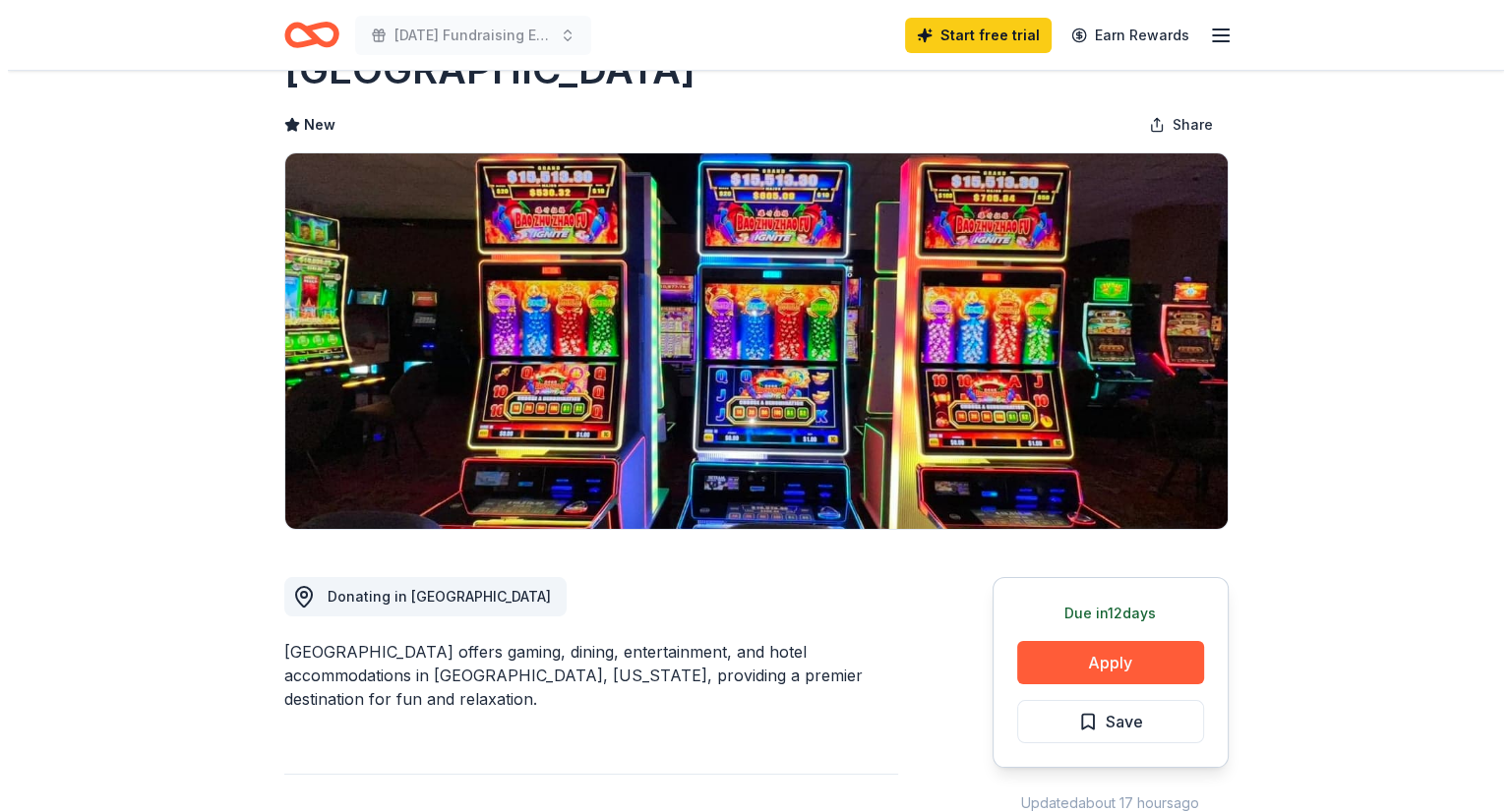
scroll to position [99, 0]
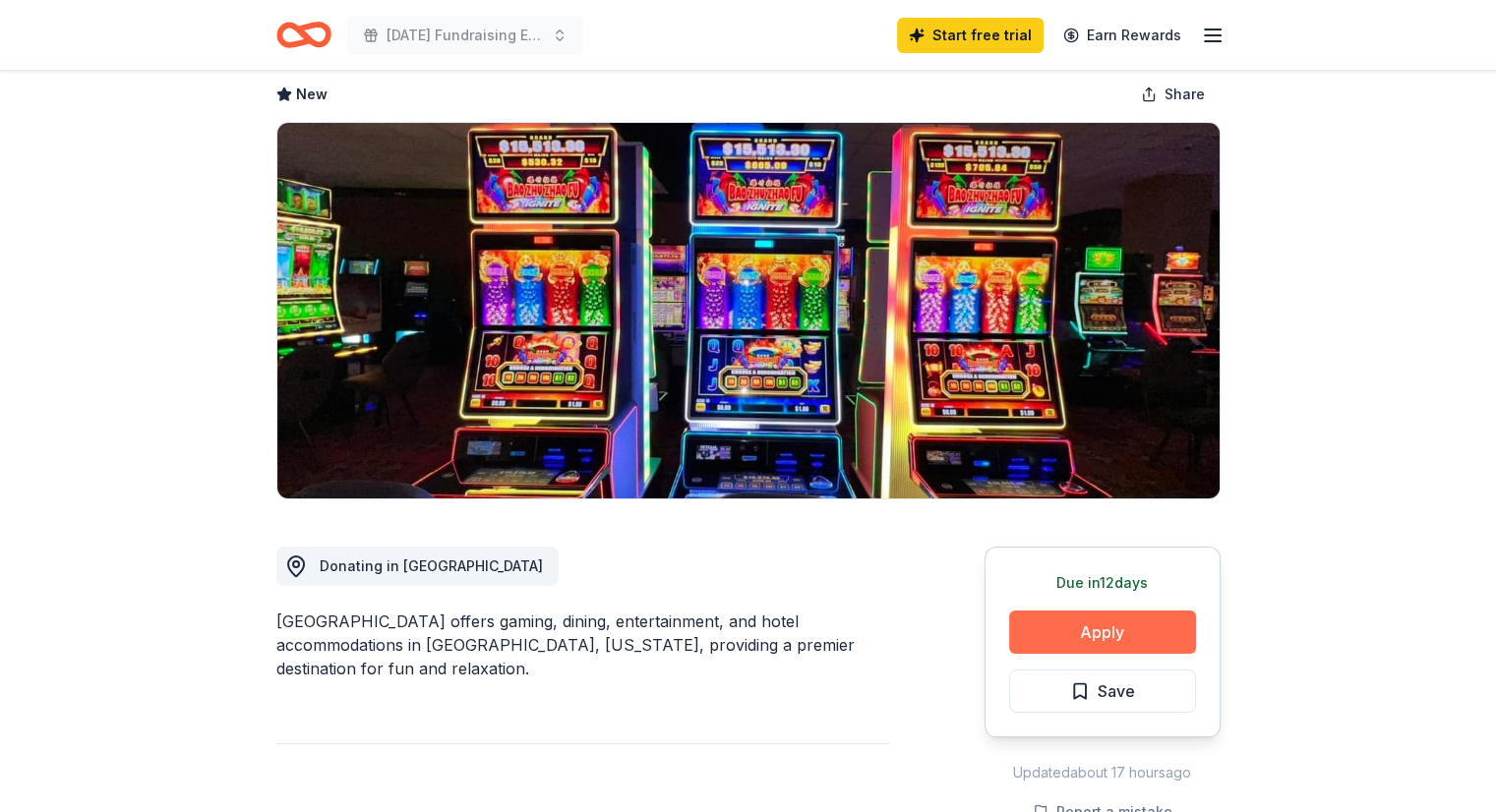
click at [1125, 625] on button "Apply" at bounding box center [1101, 632] width 186 height 43
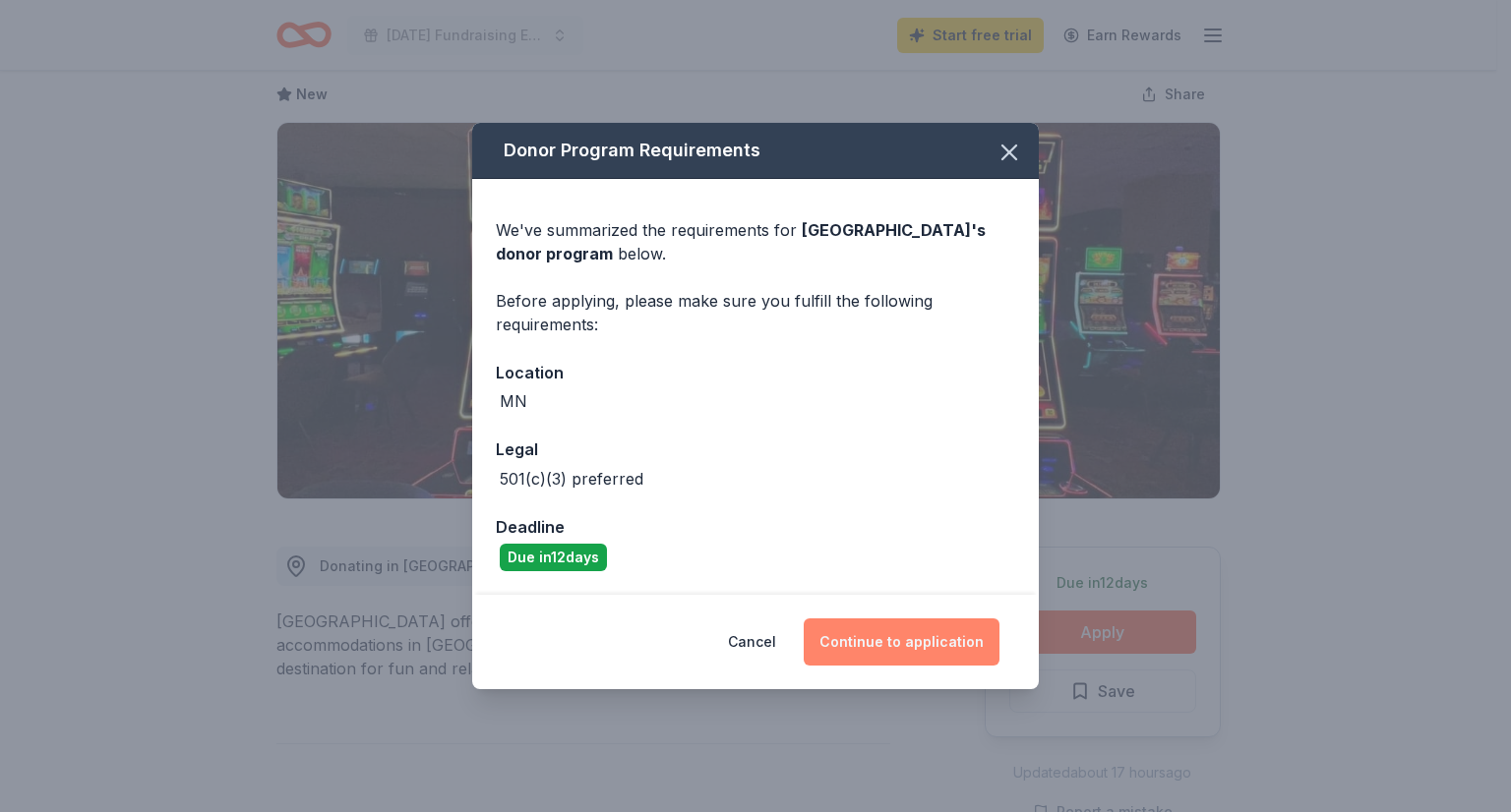
click at [930, 635] on button "Continue to application" at bounding box center [901, 642] width 195 height 47
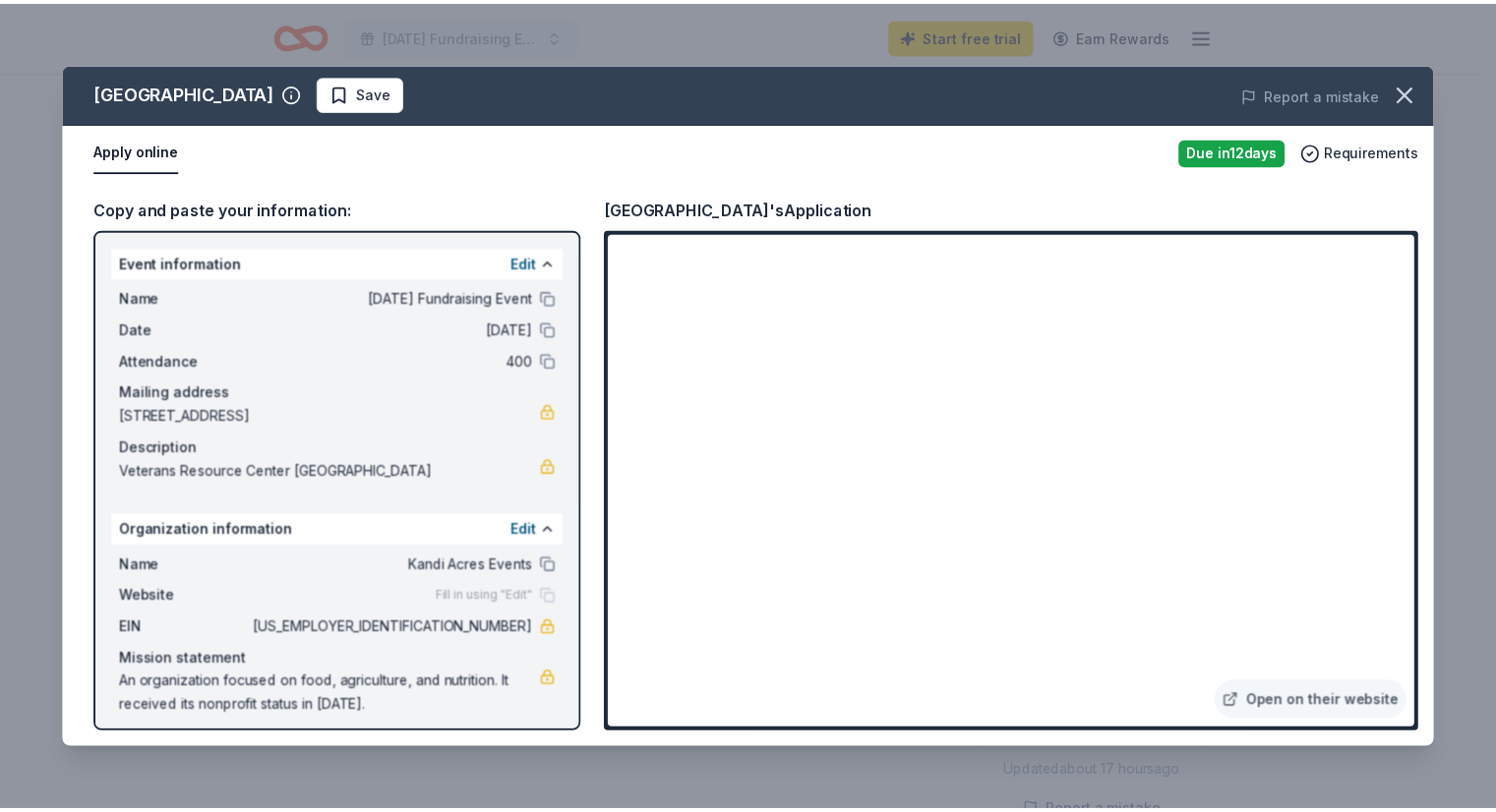
scroll to position [10, 0]
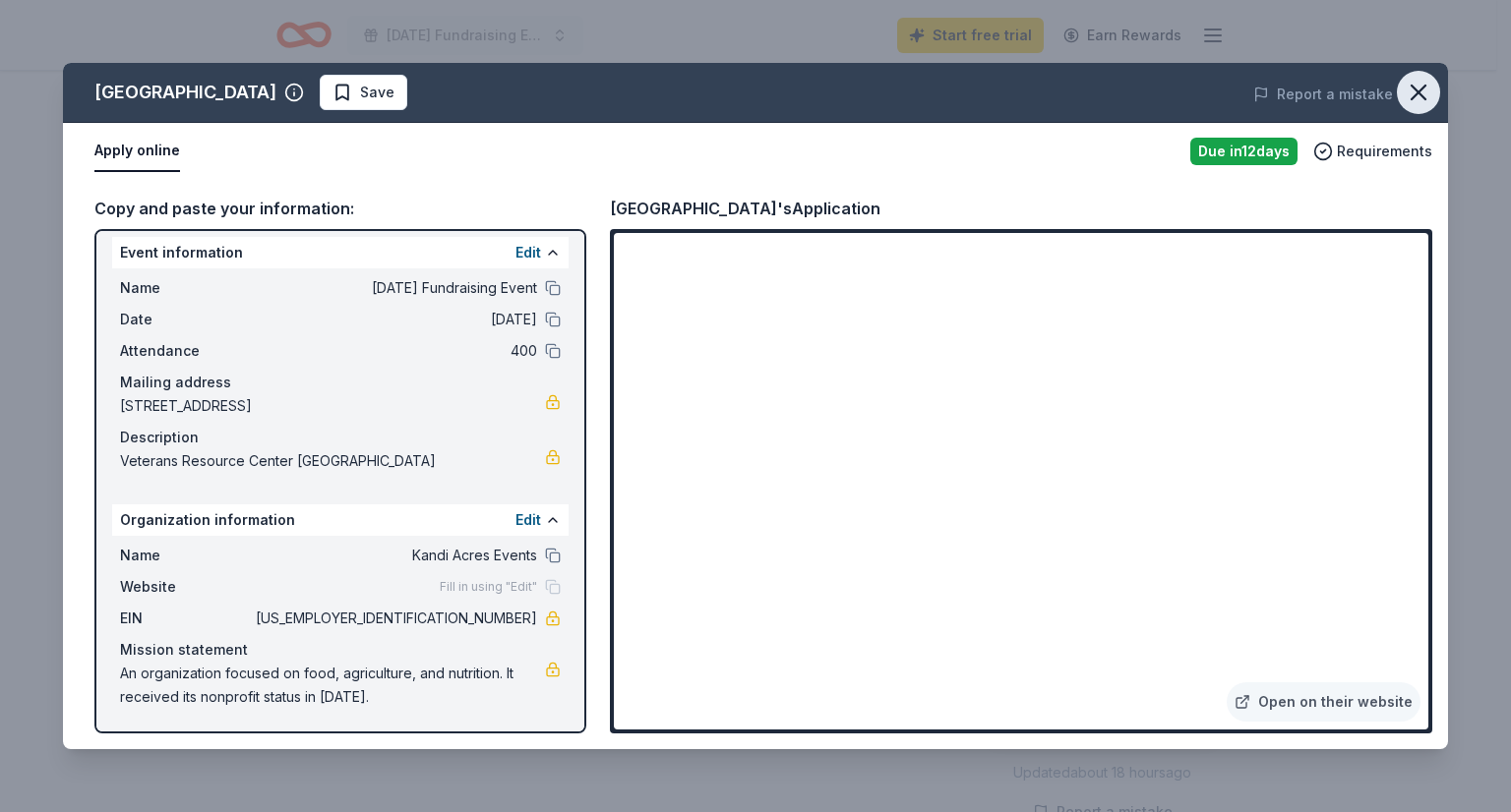
drag, startPoint x: 1424, startPoint y: 92, endPoint x: 1411, endPoint y: 92, distance: 13.0
click at [1416, 92] on icon "button" at bounding box center [1418, 93] width 28 height 28
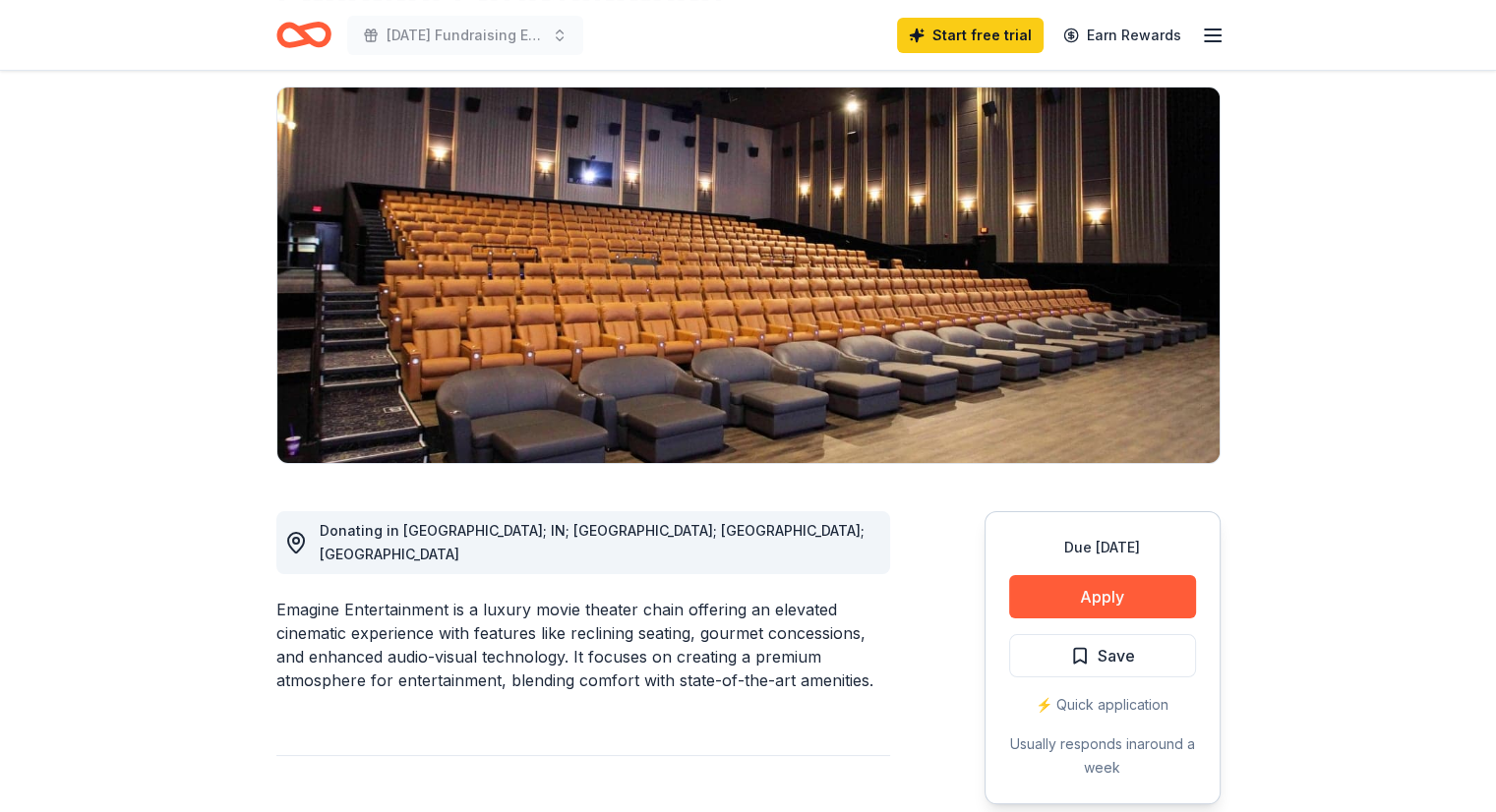
scroll to position [491, 0]
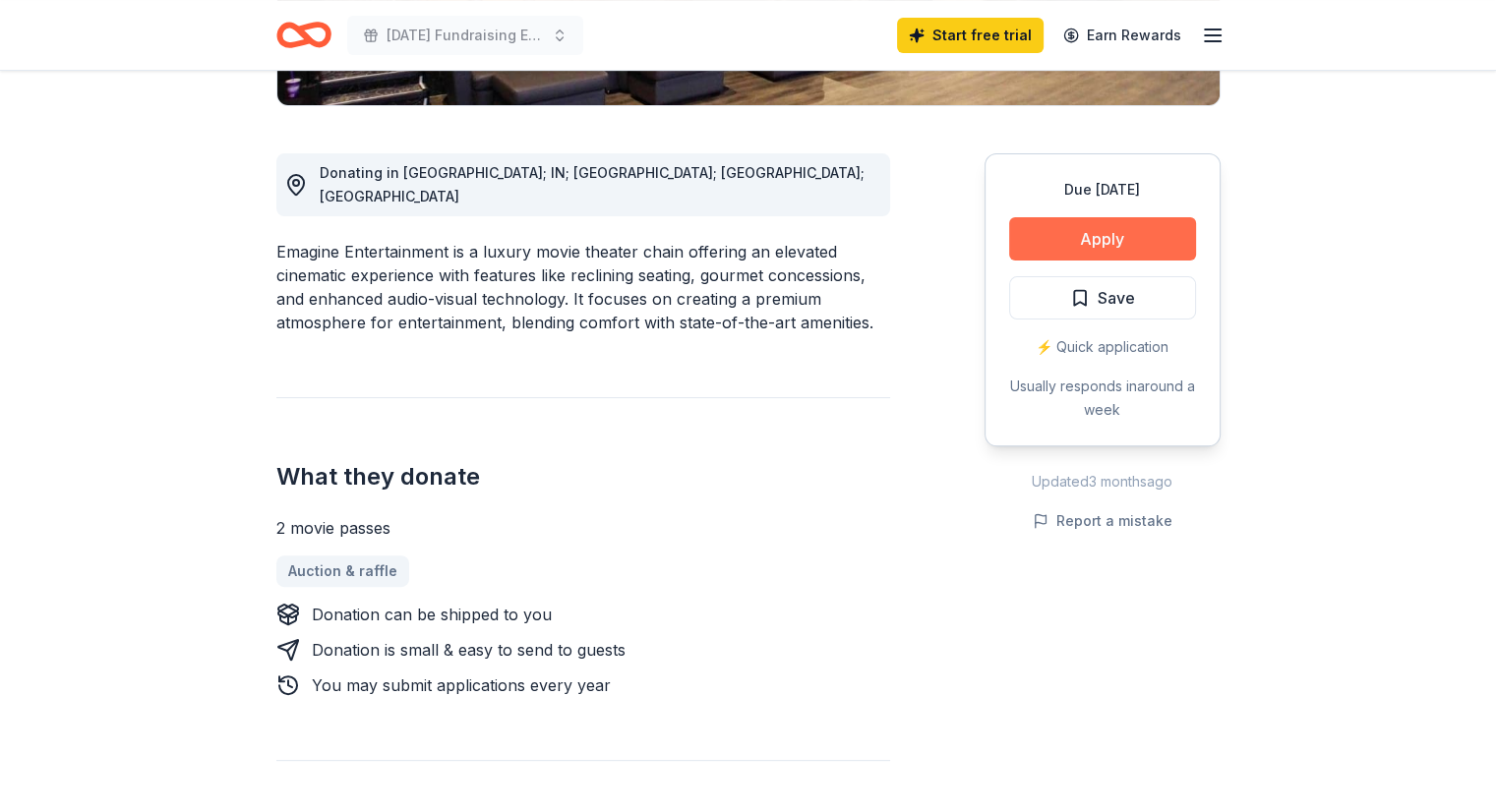
click at [1123, 233] on button "Apply" at bounding box center [1101, 238] width 186 height 43
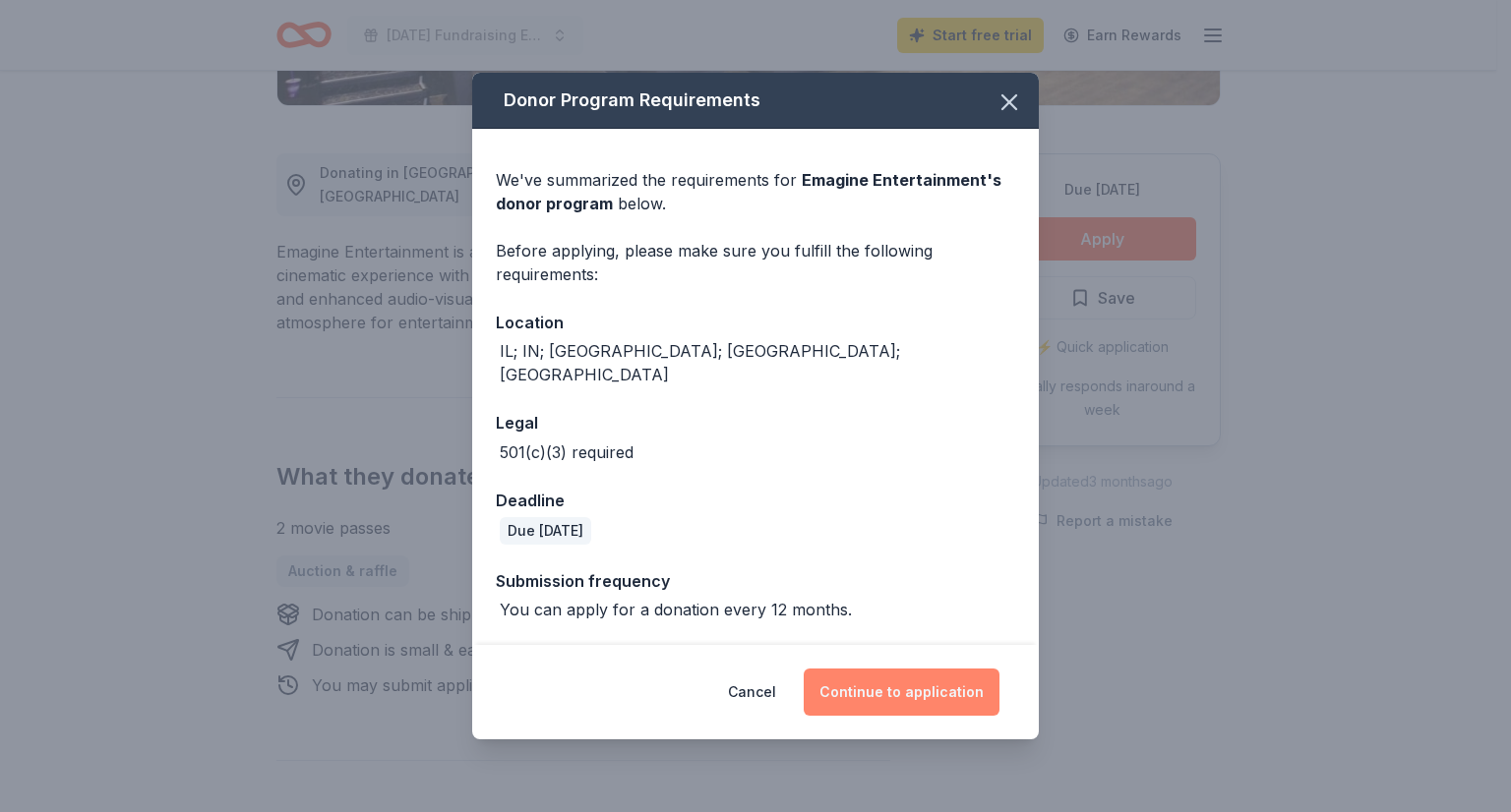
click at [909, 672] on button "Continue to application" at bounding box center [901, 691] width 195 height 47
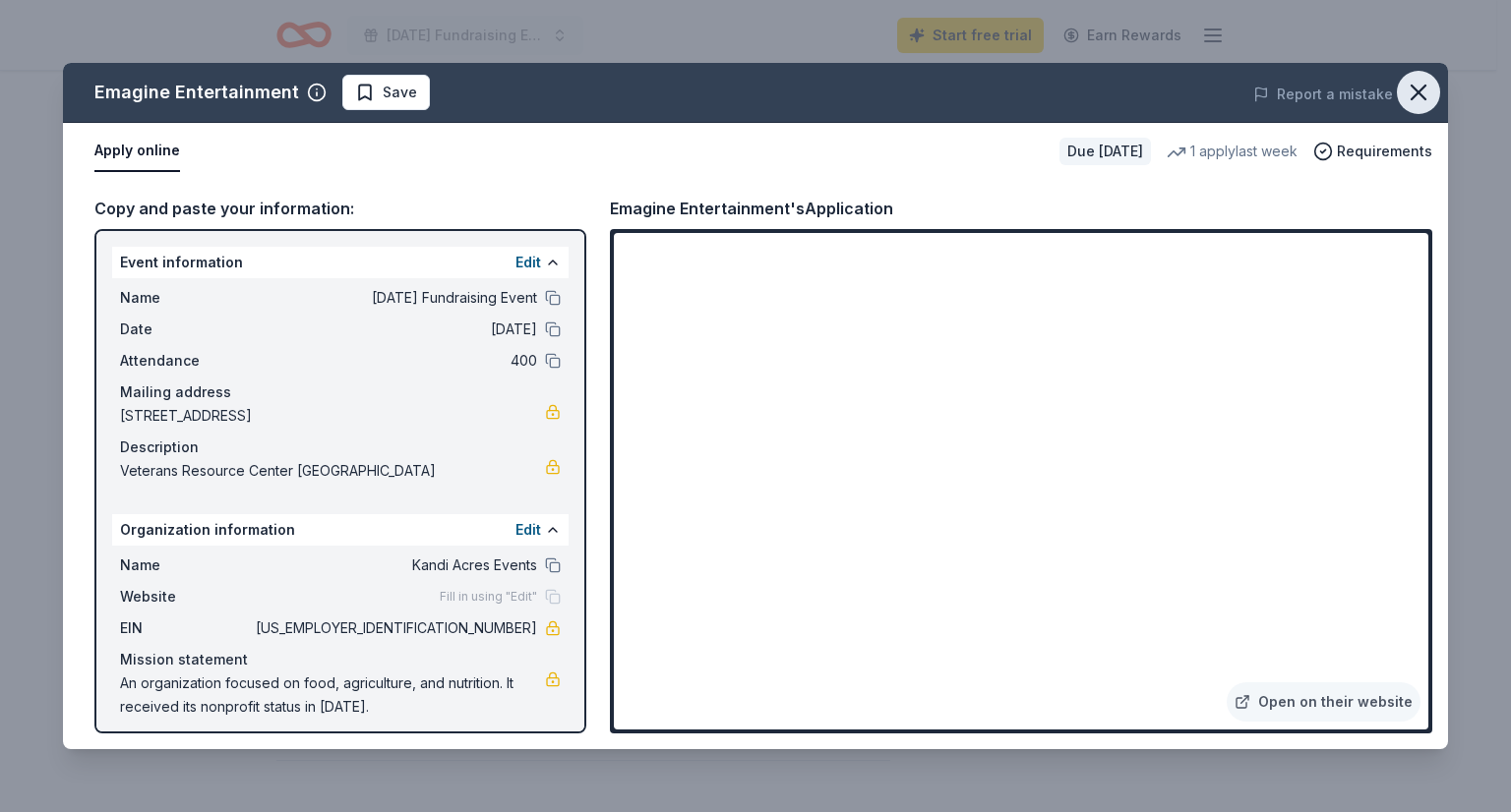
click at [1427, 89] on icon "button" at bounding box center [1418, 93] width 28 height 28
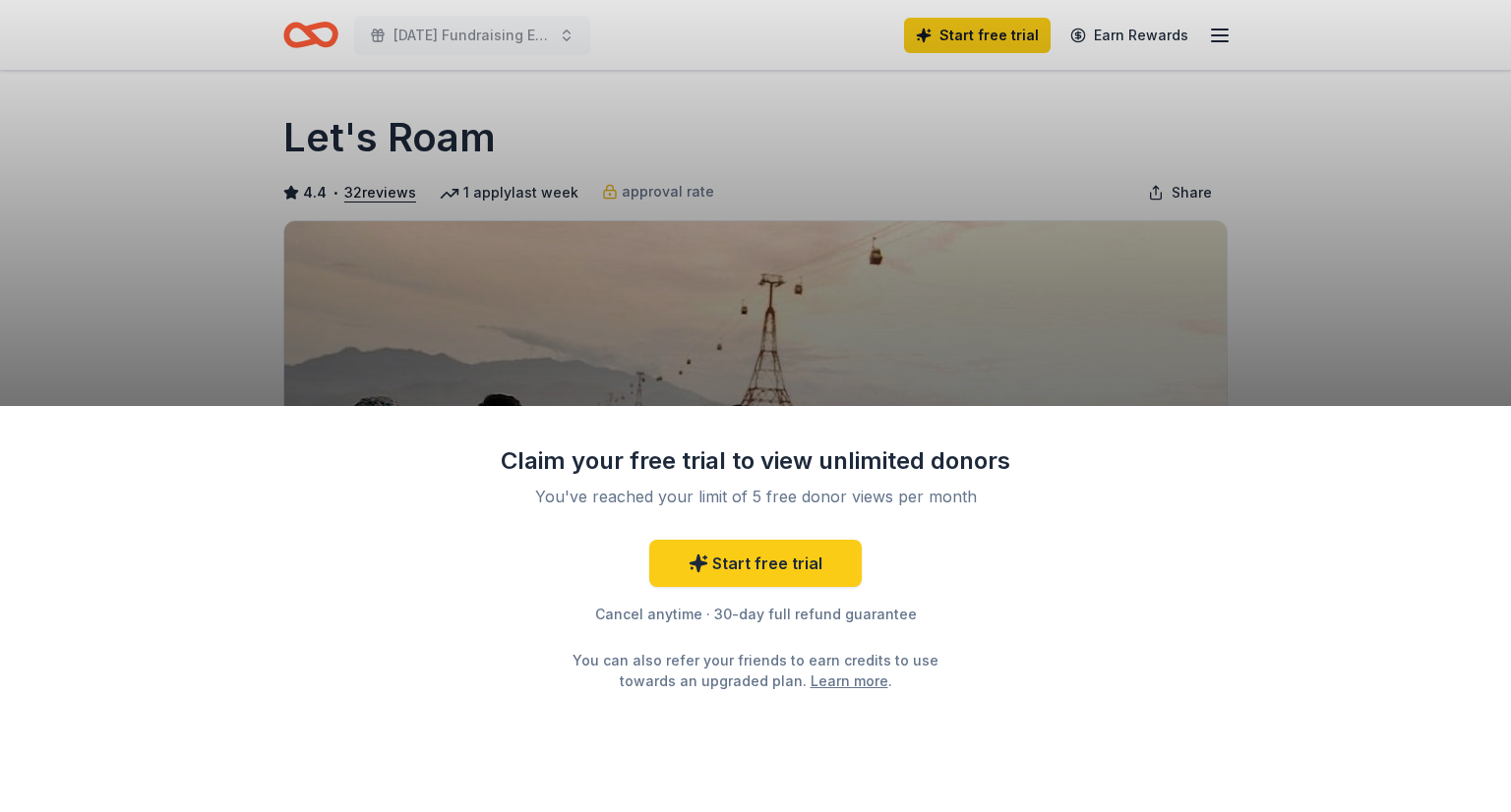
click at [1129, 388] on div "Claim your free trial to view unlimited donors You've reached your limit of 5 f…" at bounding box center [756, 406] width 1511 height 812
click at [1272, 344] on div "Claim your free trial to view unlimited donors You've reached your limit of 5 f…" at bounding box center [756, 406] width 1511 height 812
